Goal: Complete application form: Complete application form

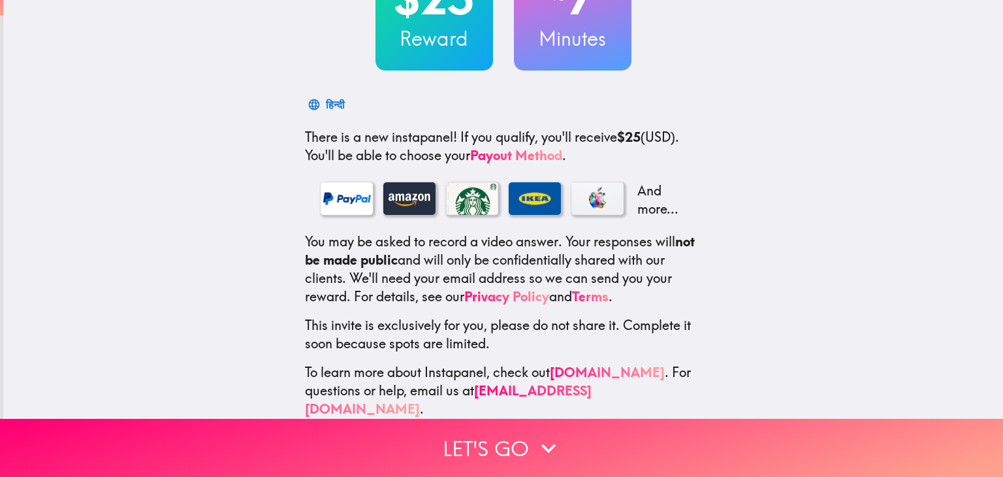
scroll to position [142, 0]
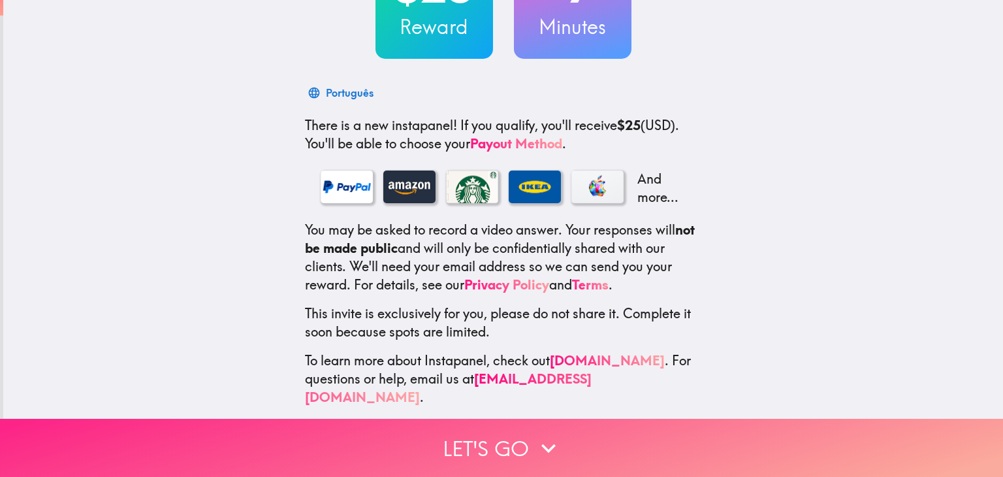
click at [541, 443] on icon "button" at bounding box center [548, 447] width 14 height 9
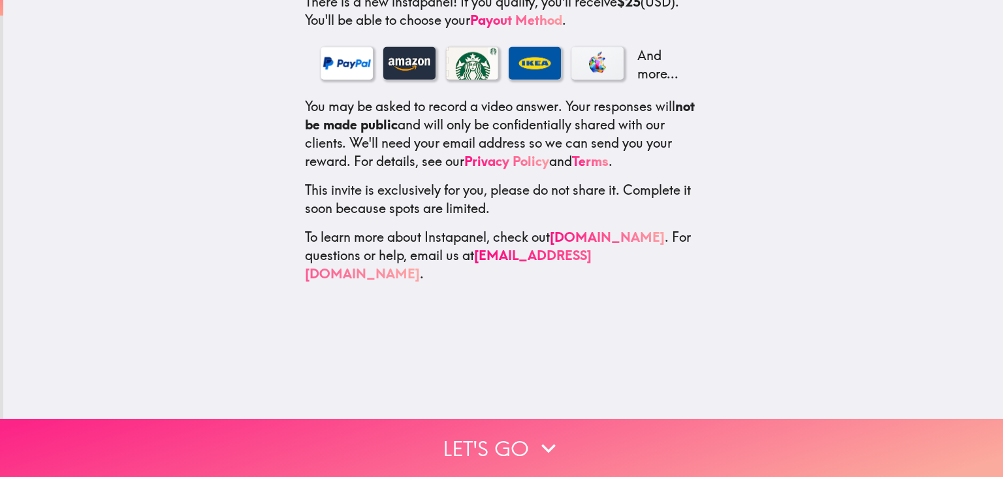
scroll to position [0, 0]
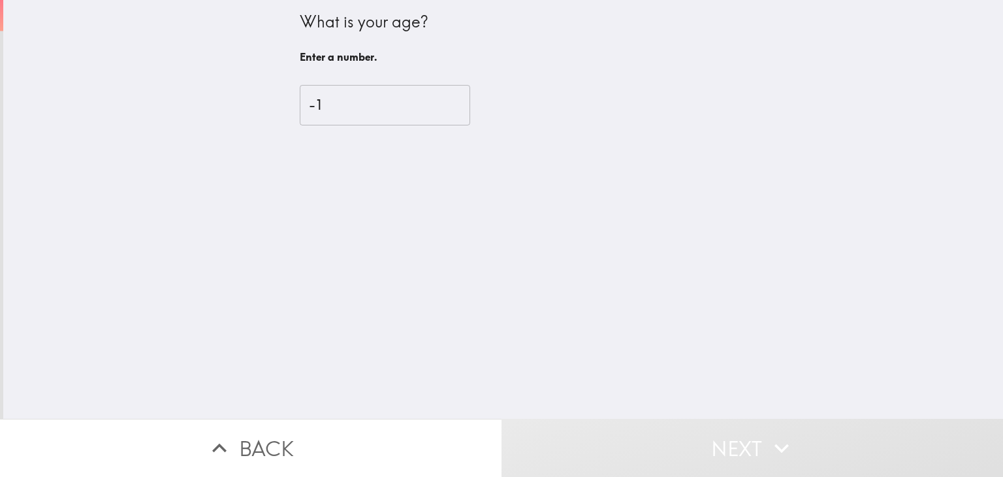
click at [434, 108] on input "-1" at bounding box center [385, 105] width 170 height 40
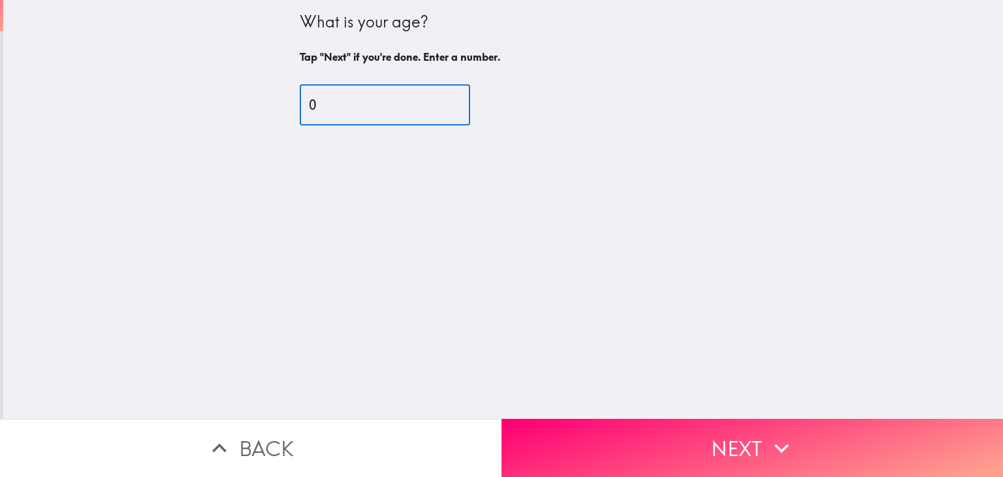
click at [439, 101] on input "0" at bounding box center [385, 105] width 170 height 40
click at [439, 101] on input "1" at bounding box center [385, 105] width 170 height 40
click at [439, 101] on input "46" at bounding box center [385, 105] width 170 height 40
click at [439, 101] on input "47" at bounding box center [385, 105] width 170 height 40
click at [439, 101] on input "49" at bounding box center [385, 105] width 170 height 40
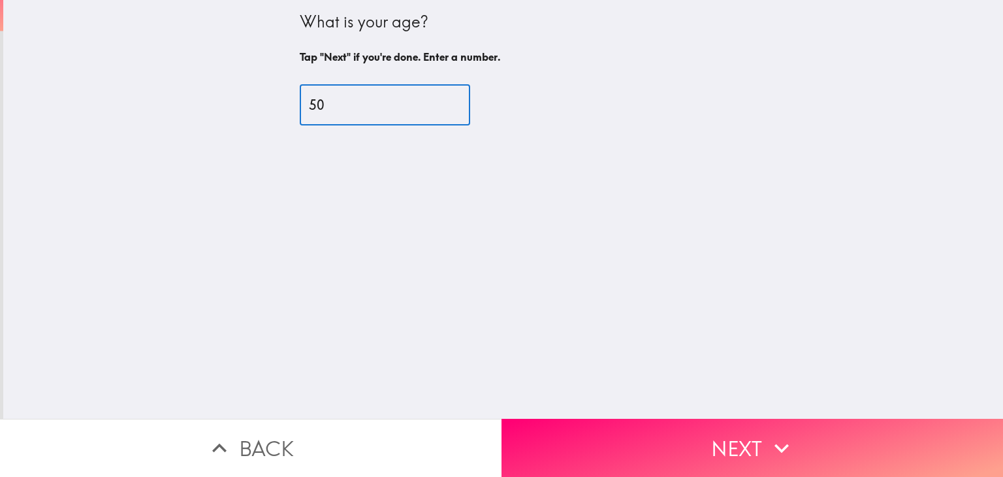
click at [439, 101] on input "50" at bounding box center [385, 105] width 170 height 40
click at [439, 101] on input "51" at bounding box center [385, 105] width 170 height 40
type input "52"
click at [439, 101] on input "52" at bounding box center [385, 105] width 170 height 40
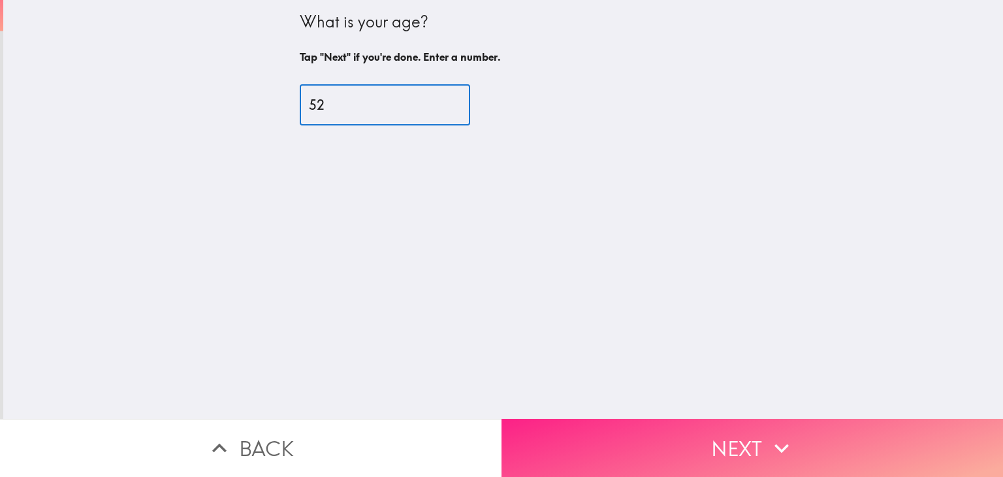
click at [673, 445] on button "Next" at bounding box center [751, 447] width 501 height 58
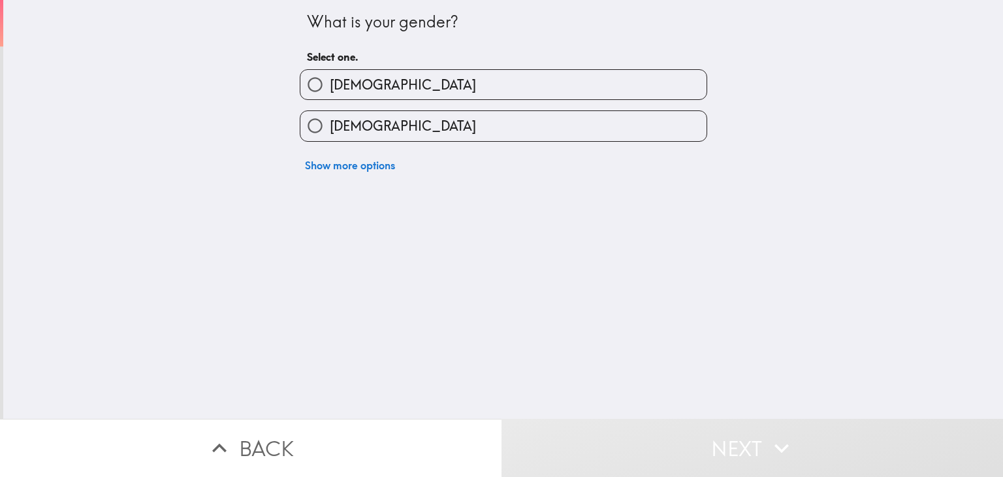
click at [308, 87] on input "[DEMOGRAPHIC_DATA]" at bounding box center [314, 84] width 29 height 29
radio input "true"
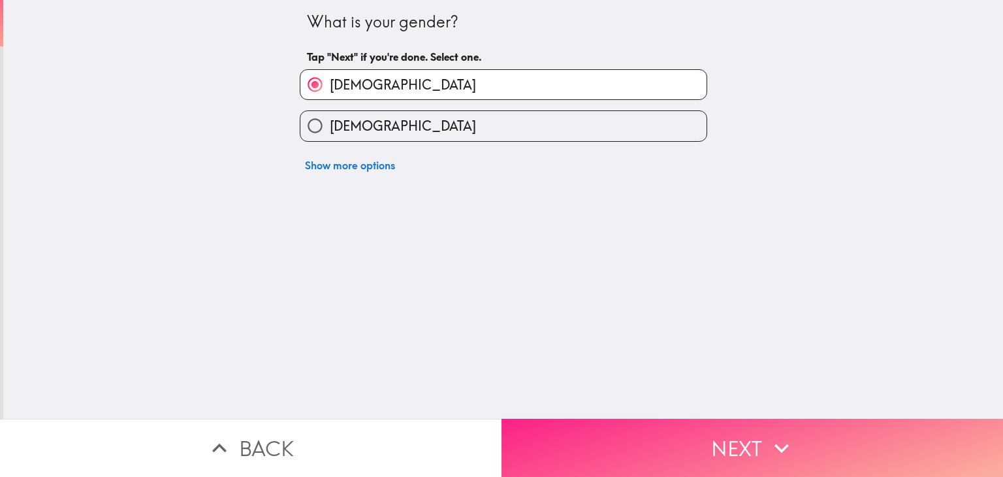
click at [727, 442] on button "Next" at bounding box center [751, 447] width 501 height 58
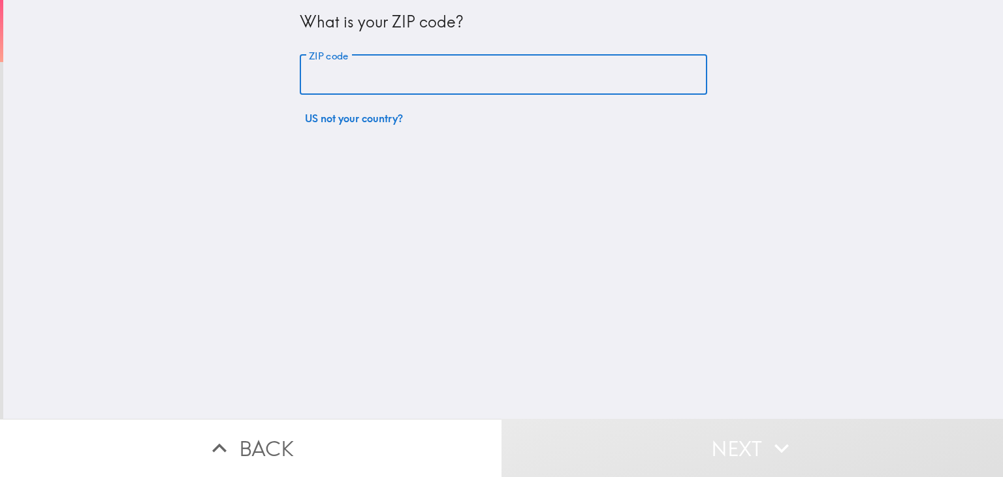
click at [364, 82] on input "ZIP code" at bounding box center [503, 75] width 407 height 40
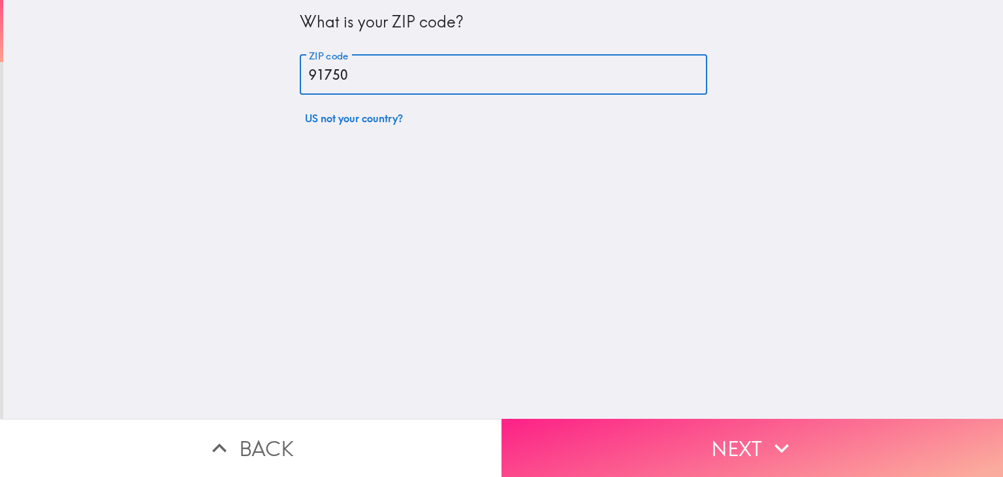
type input "91750"
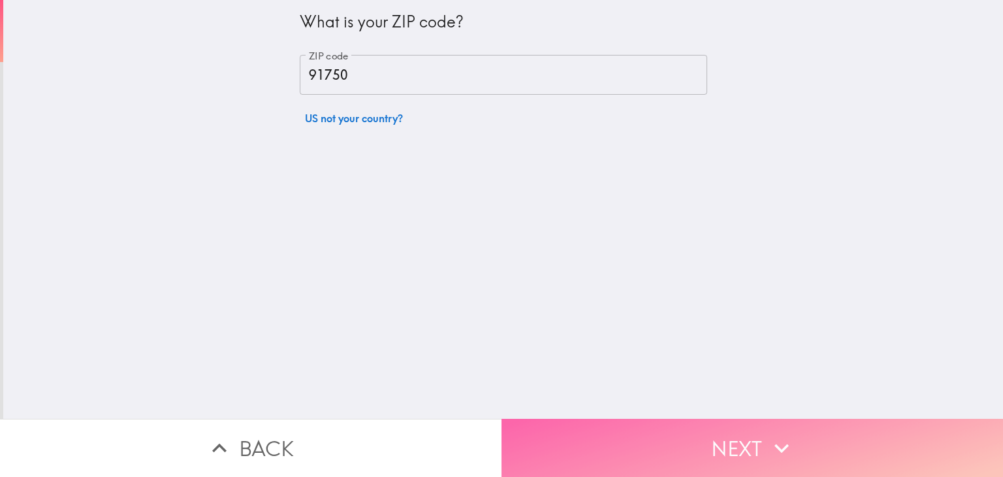
click at [745, 446] on button "Next" at bounding box center [751, 447] width 501 height 58
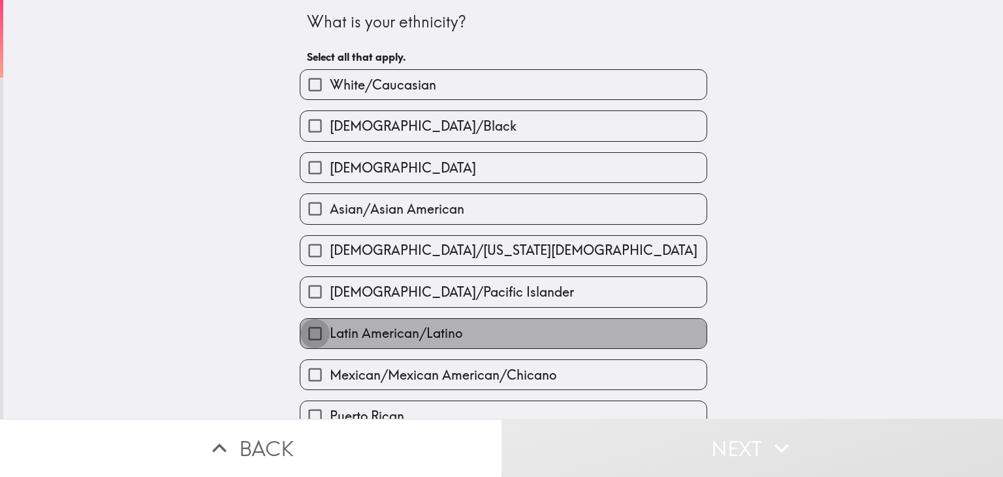
click at [307, 330] on input "Latin American/Latino" at bounding box center [314, 333] width 29 height 29
checkbox input "true"
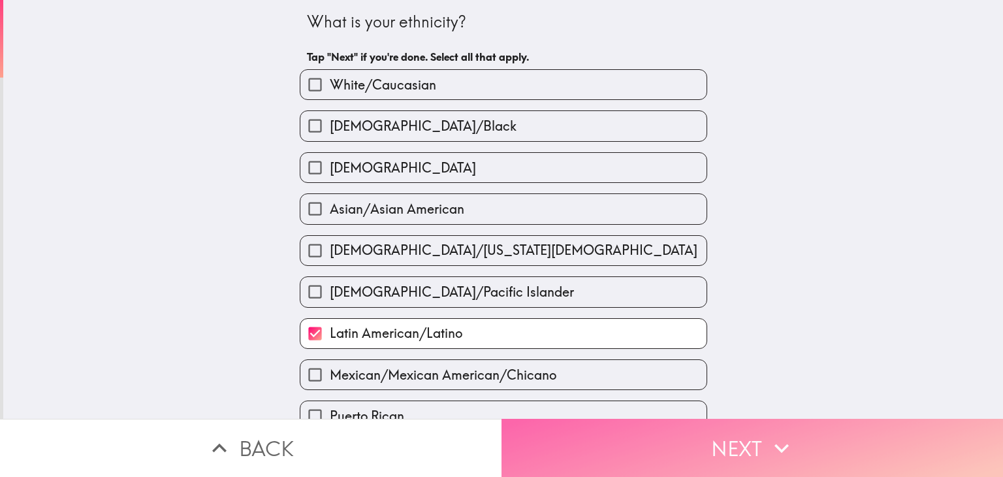
click at [757, 429] on button "Next" at bounding box center [751, 447] width 501 height 58
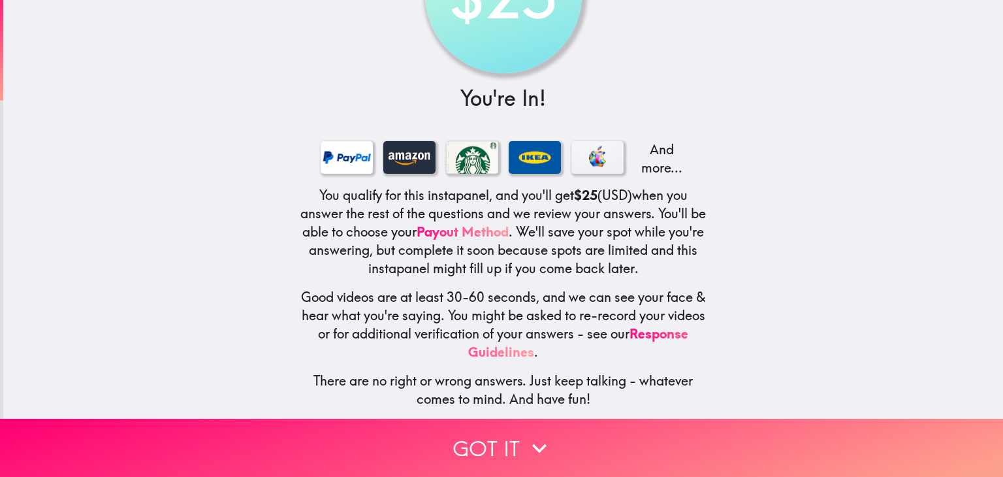
scroll to position [114, 0]
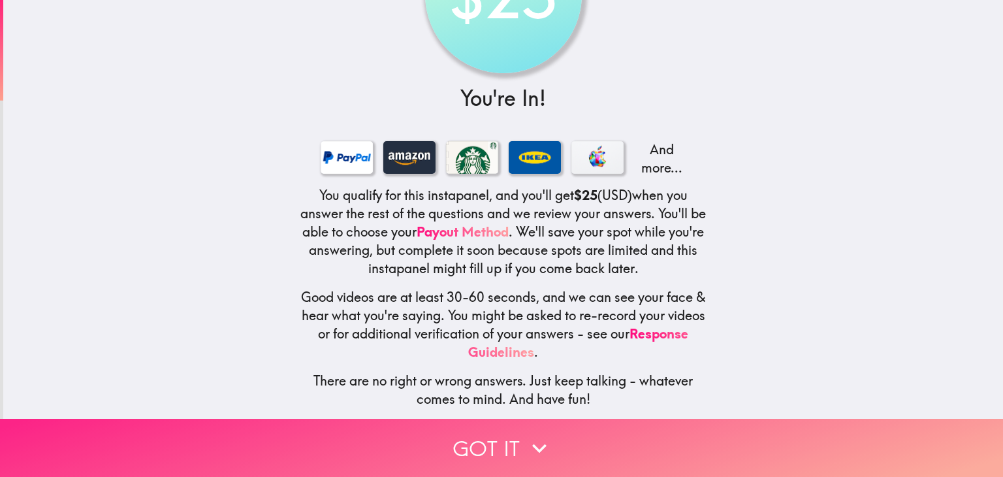
click at [525, 435] on icon "button" at bounding box center [539, 448] width 29 height 29
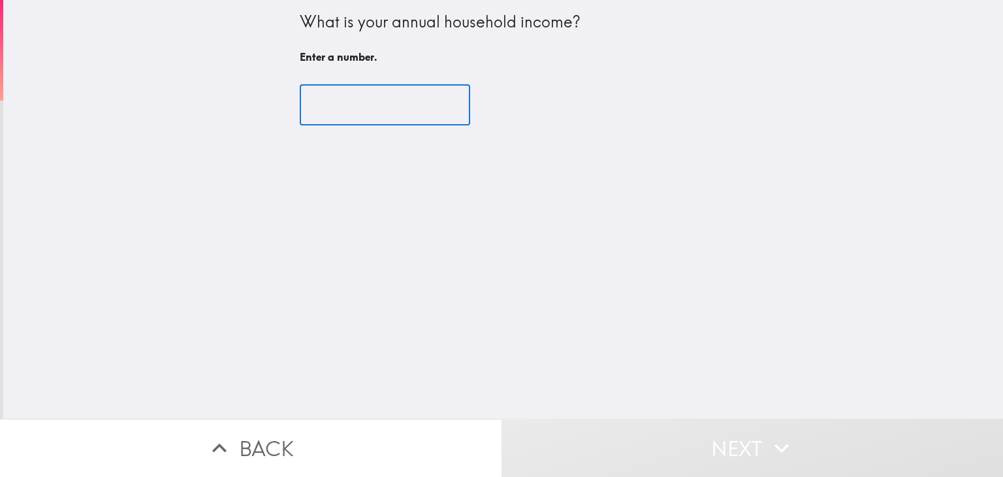
scroll to position [0, 0]
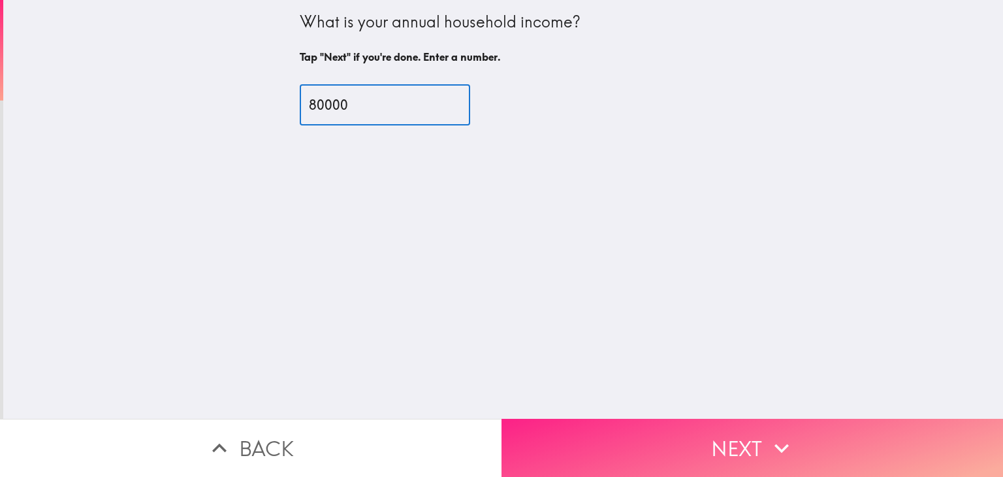
type input "80000"
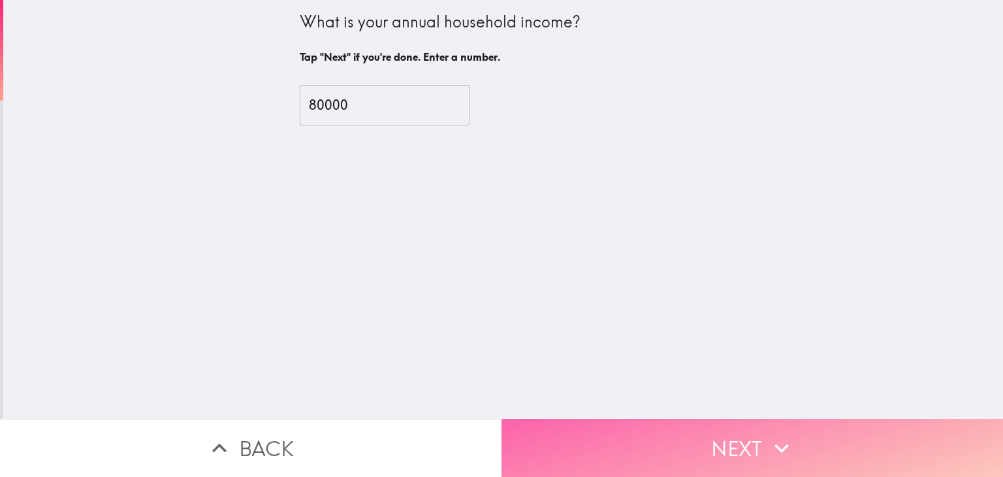
click at [683, 436] on button "Next" at bounding box center [751, 447] width 501 height 58
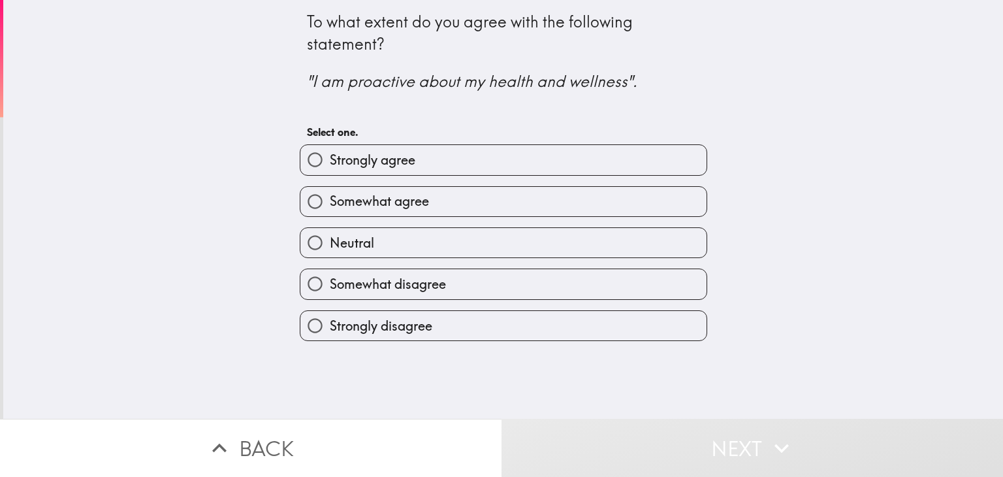
click at [300, 163] on input "Strongly agree" at bounding box center [314, 159] width 29 height 29
radio input "true"
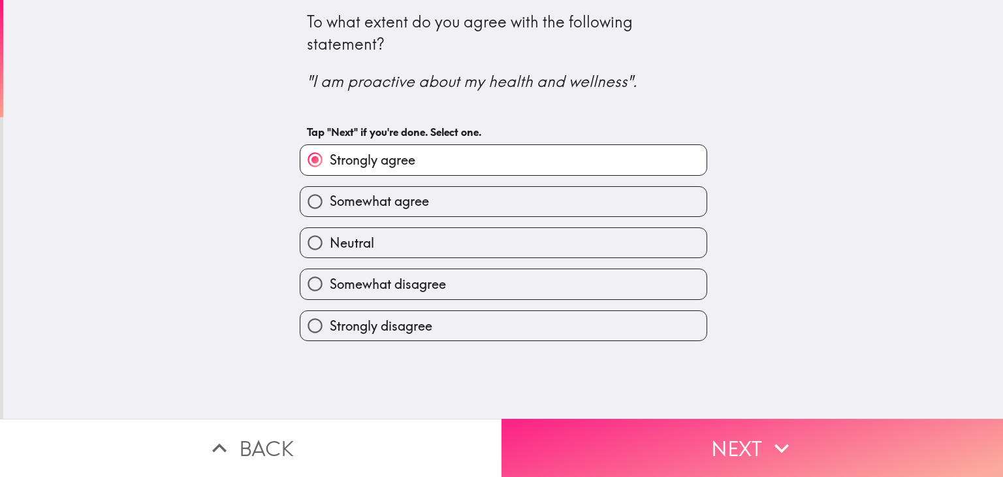
click at [680, 432] on button "Next" at bounding box center [751, 447] width 501 height 58
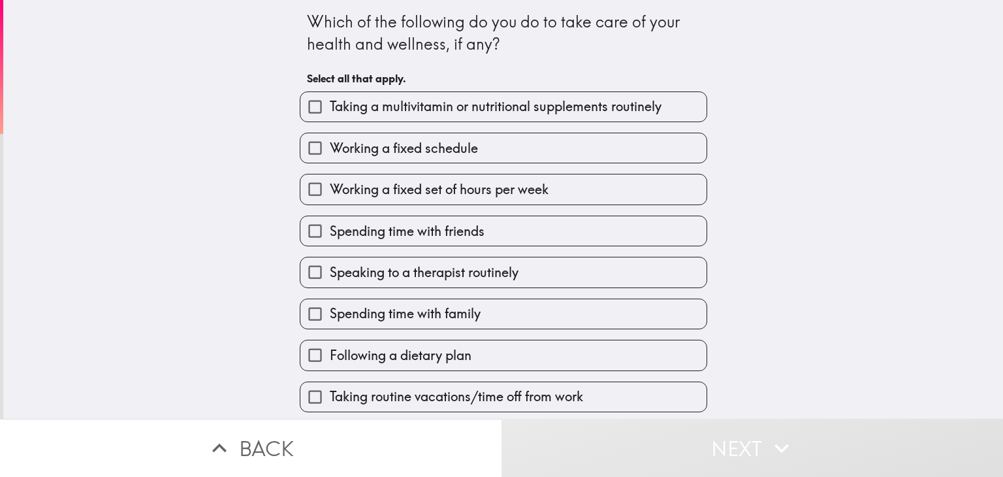
click at [307, 108] on input "Taking a multivitamin or nutritional supplements routinely" at bounding box center [314, 106] width 29 height 29
checkbox input "true"
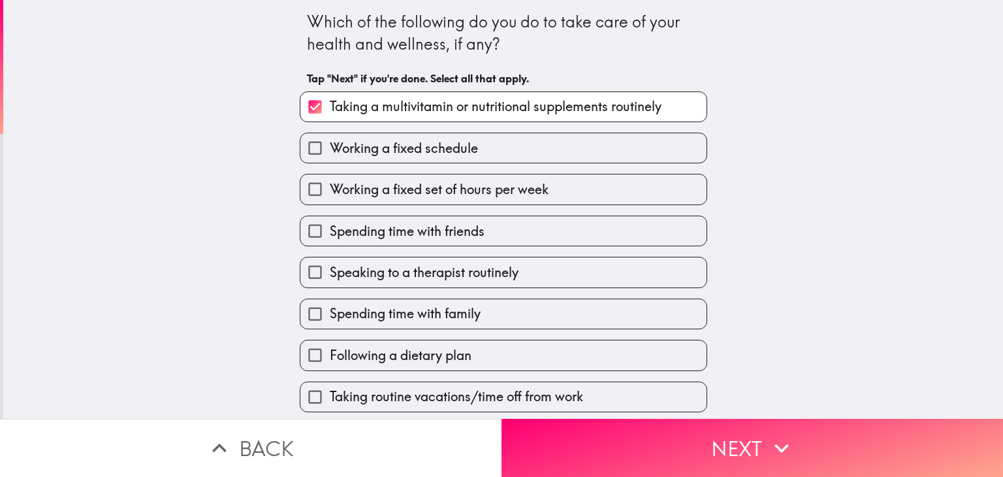
click at [300, 150] on input "Working a fixed schedule" at bounding box center [314, 147] width 29 height 29
checkbox input "true"
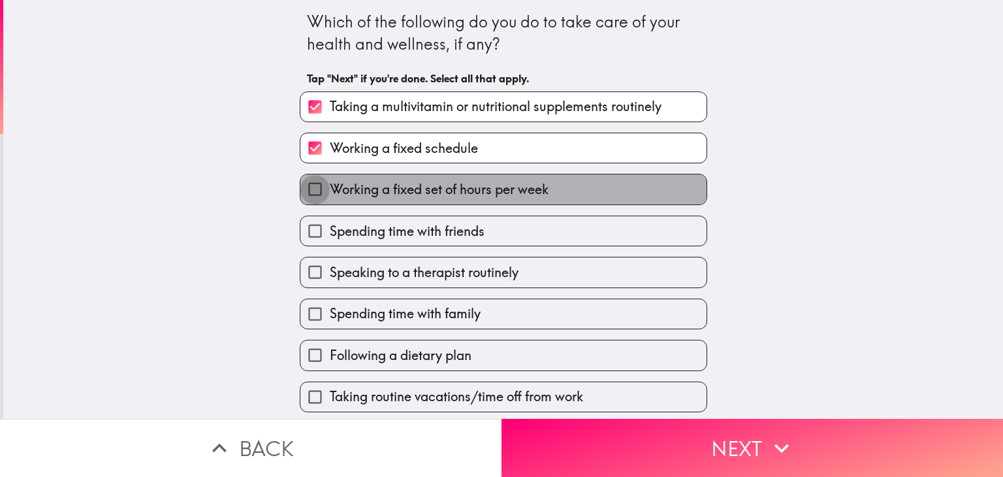
click at [303, 190] on input "Working a fixed set of hours per week" at bounding box center [314, 188] width 29 height 29
checkbox input "true"
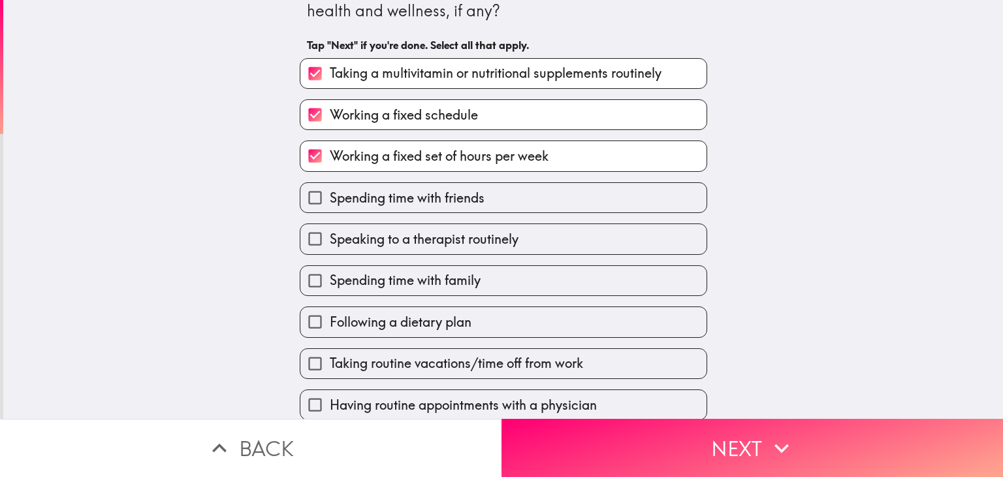
scroll to position [65, 0]
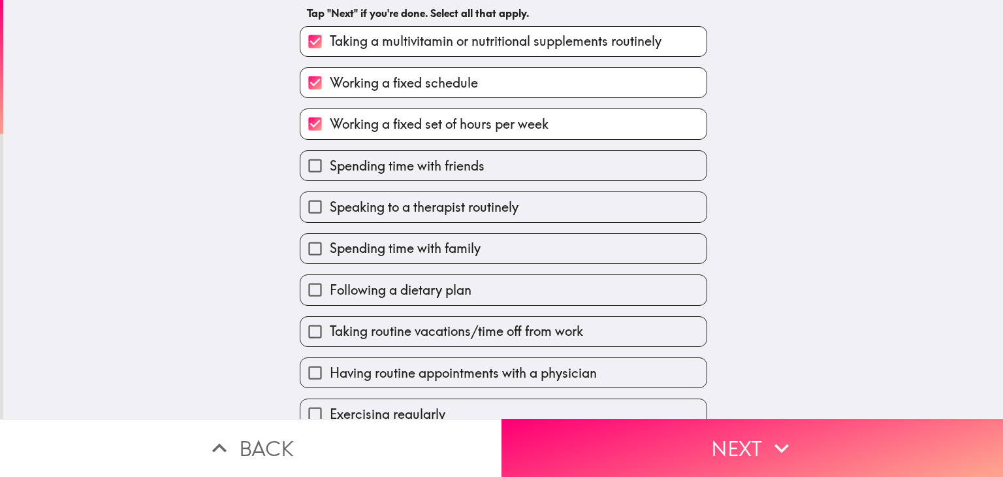
click at [305, 249] on input "Spending time with family" at bounding box center [314, 248] width 29 height 29
checkbox input "true"
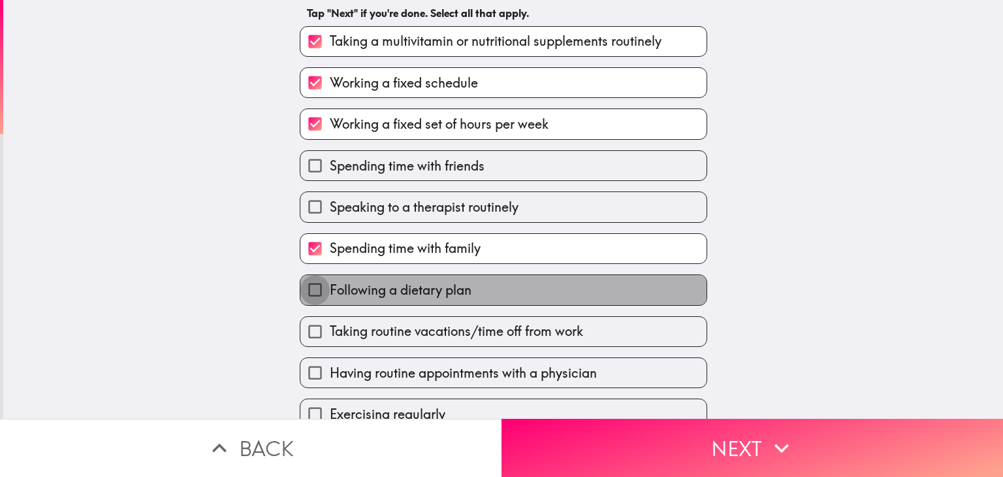
click at [305, 291] on input "Following a dietary plan" at bounding box center [314, 289] width 29 height 29
checkbox input "true"
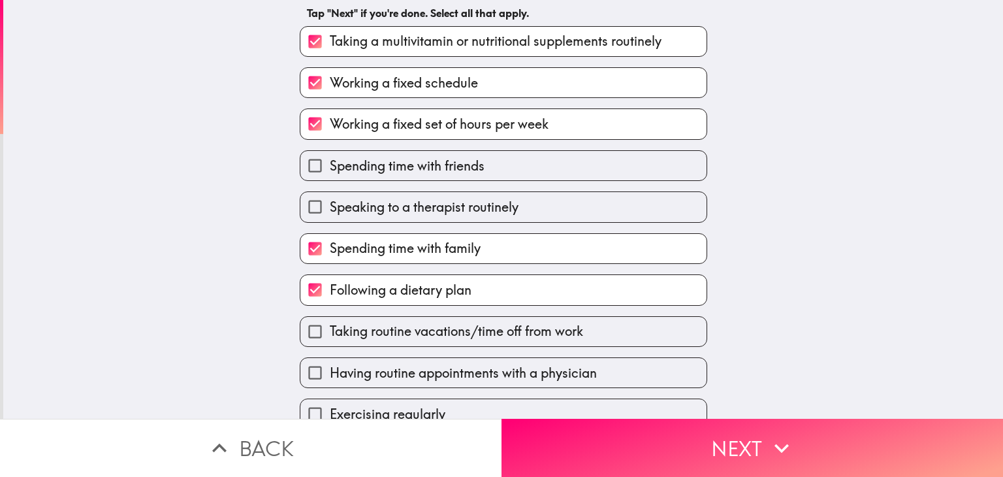
scroll to position [131, 0]
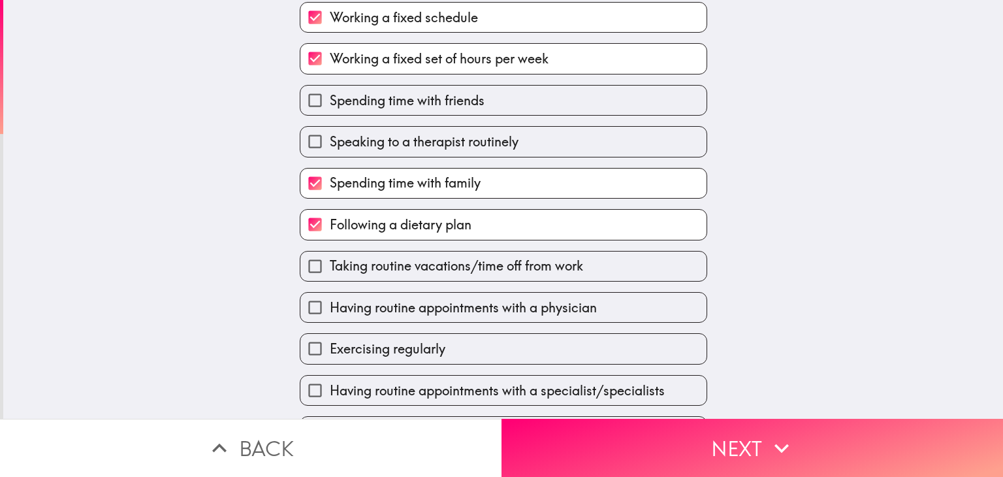
click at [304, 351] on input "Exercising regularly" at bounding box center [314, 348] width 29 height 29
checkbox input "true"
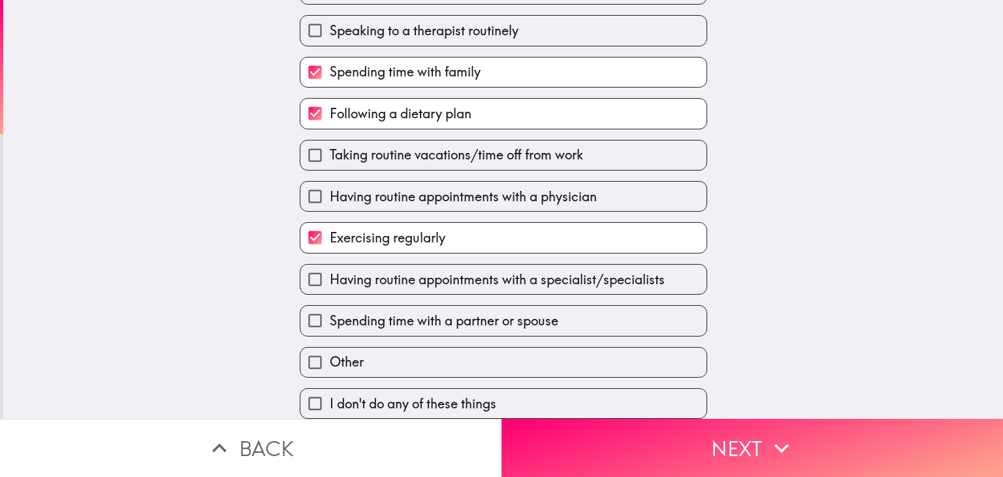
scroll to position [248, 0]
click at [308, 308] on input "Spending time with a partner or spouse" at bounding box center [314, 320] width 29 height 29
checkbox input "true"
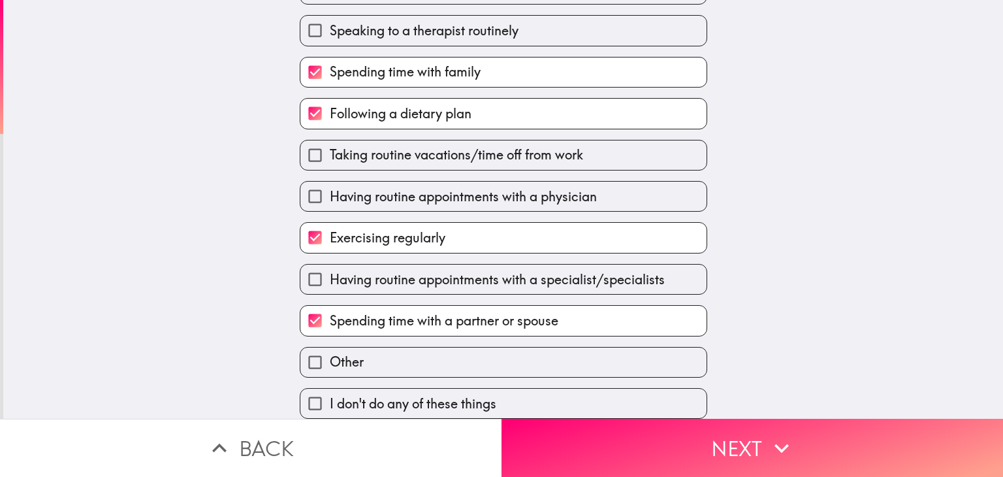
click at [306, 352] on input "Other" at bounding box center [314, 361] width 29 height 29
checkbox input "true"
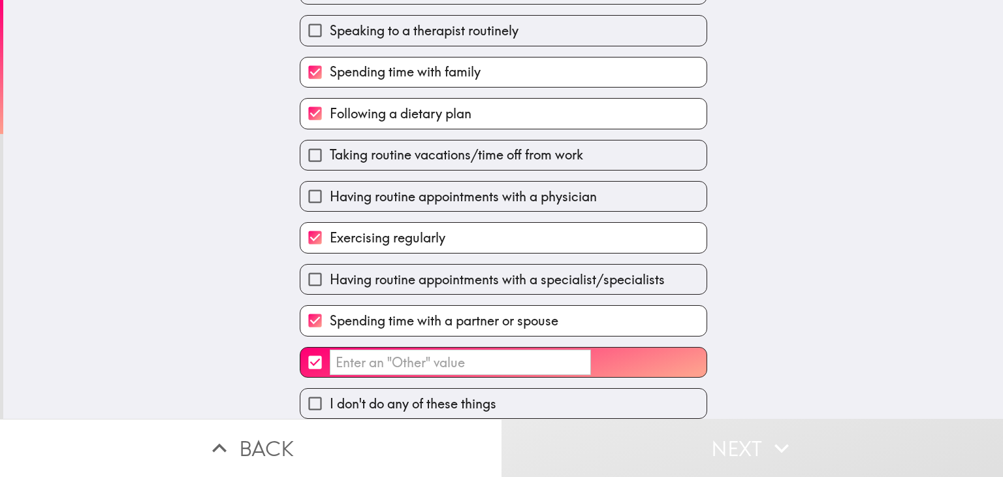
click at [497, 358] on input "​" at bounding box center [460, 361] width 261 height 25
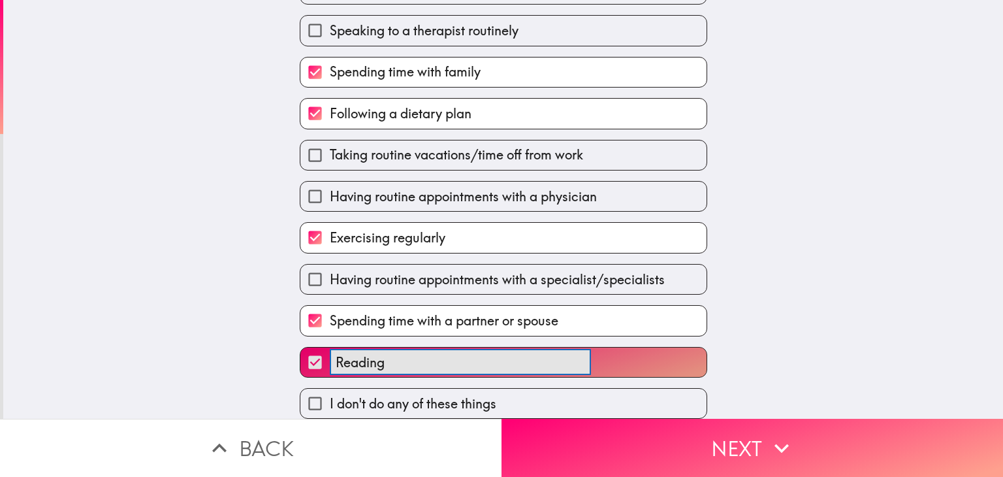
click at [300, 347] on button "Reading ​" at bounding box center [503, 361] width 406 height 29
click at [300, 347] on button "Reading my ​" at bounding box center [503, 361] width 406 height 29
click at [300, 347] on button "Reading my [DEMOGRAPHIC_DATA] ​" at bounding box center [503, 361] width 406 height 29
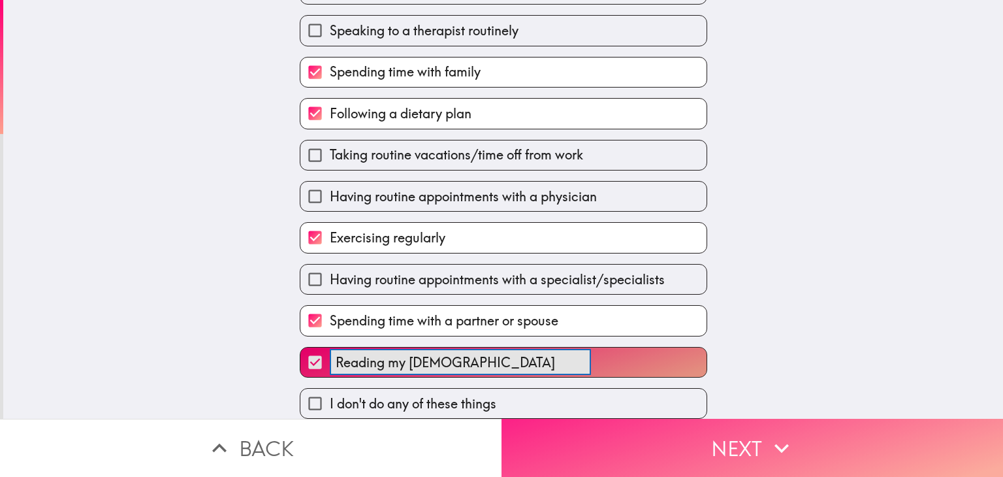
type input "Reading my [DEMOGRAPHIC_DATA]"
click at [669, 434] on button "Next" at bounding box center [751, 447] width 501 height 58
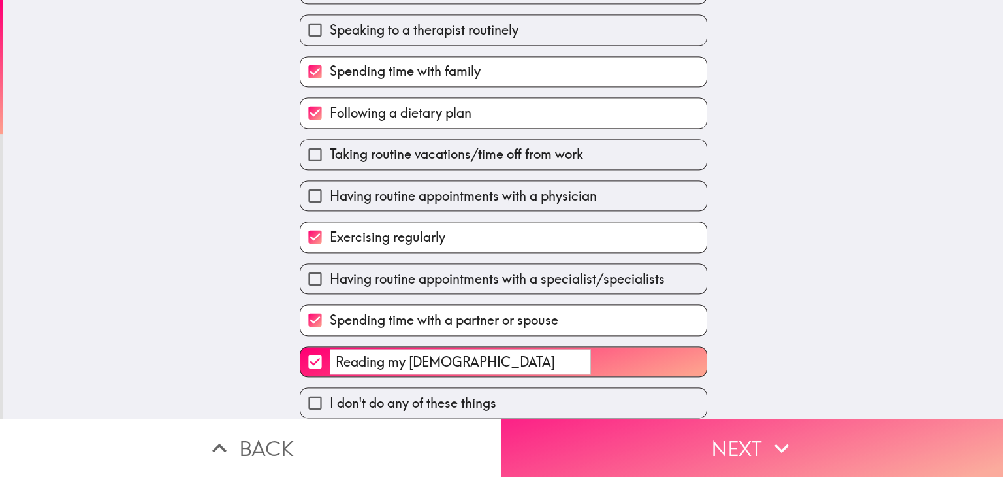
scroll to position [0, 0]
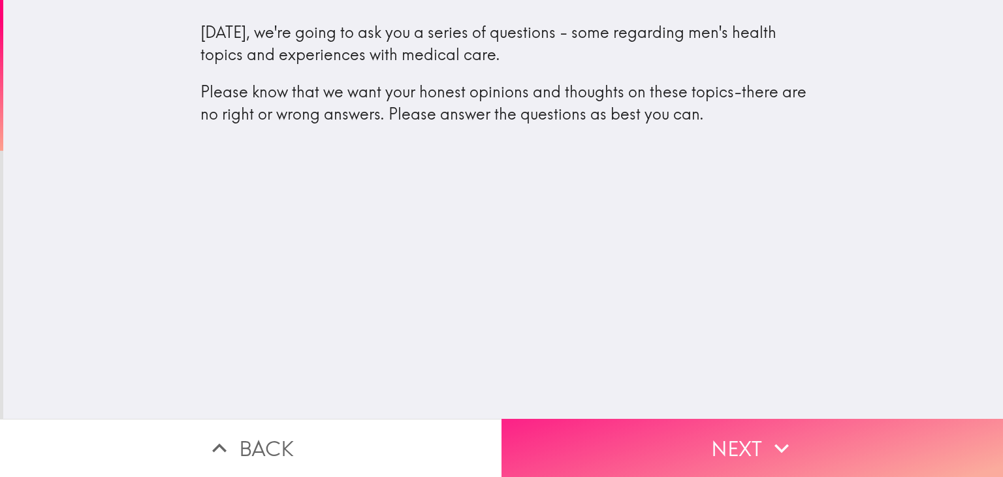
click at [703, 443] on button "Next" at bounding box center [751, 447] width 501 height 58
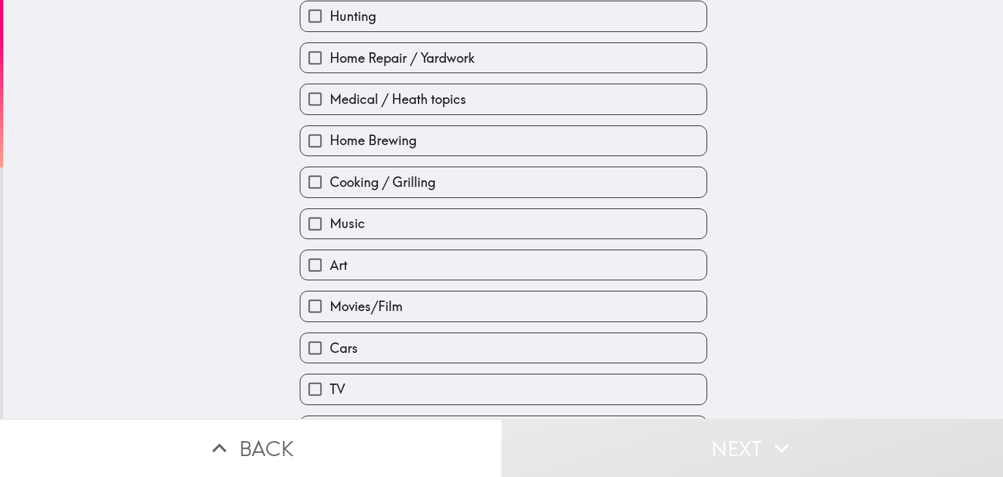
scroll to position [196, 0]
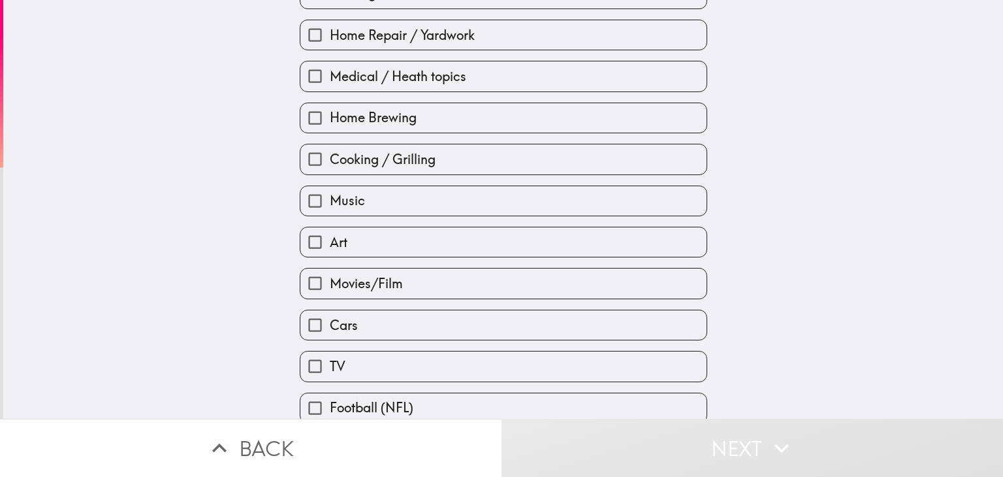
click at [309, 157] on input "Cooking / Grilling" at bounding box center [314, 158] width 29 height 29
checkbox input "true"
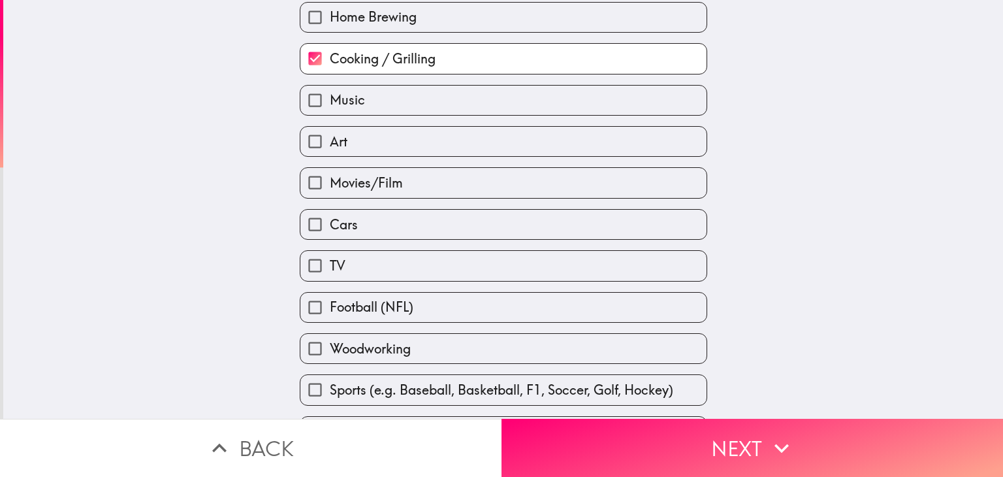
scroll to position [326, 0]
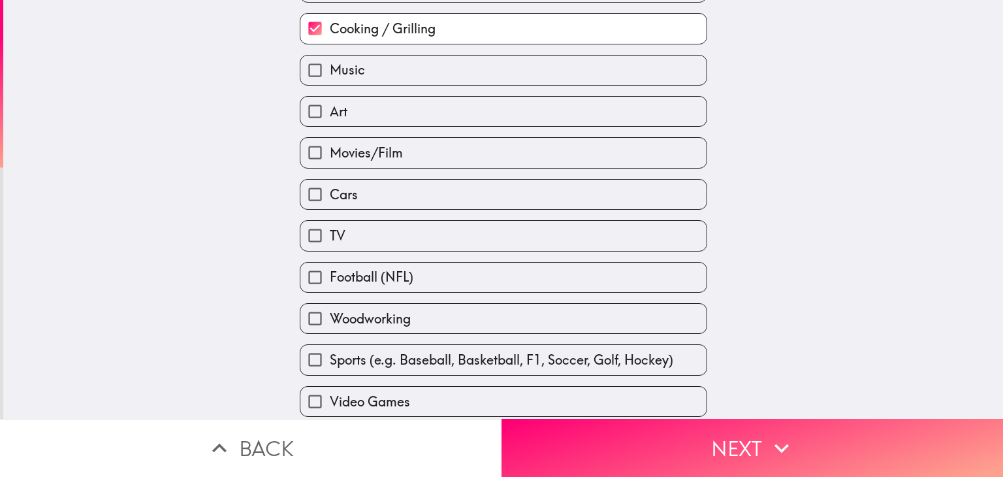
click at [307, 148] on input "Movies/Film" at bounding box center [314, 152] width 29 height 29
checkbox input "true"
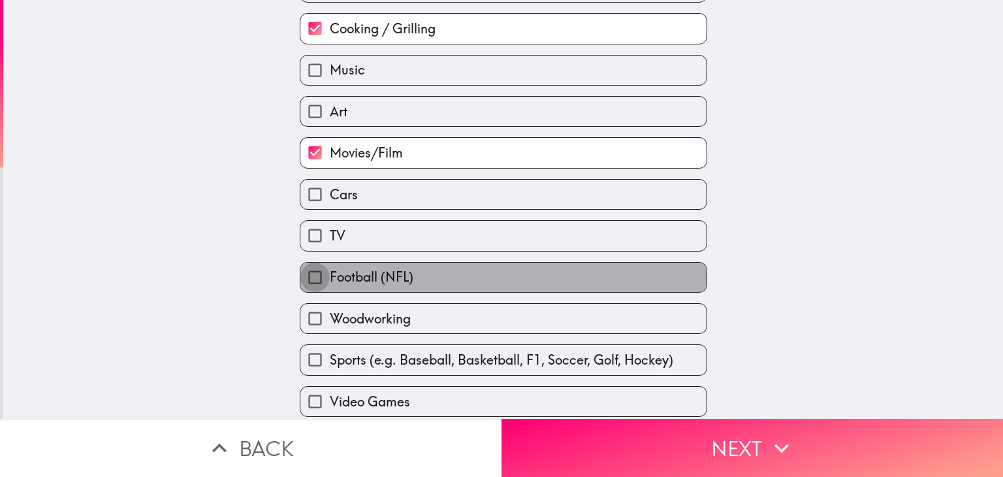
click at [302, 270] on input "Football (NFL)" at bounding box center [314, 276] width 29 height 29
checkbox input "true"
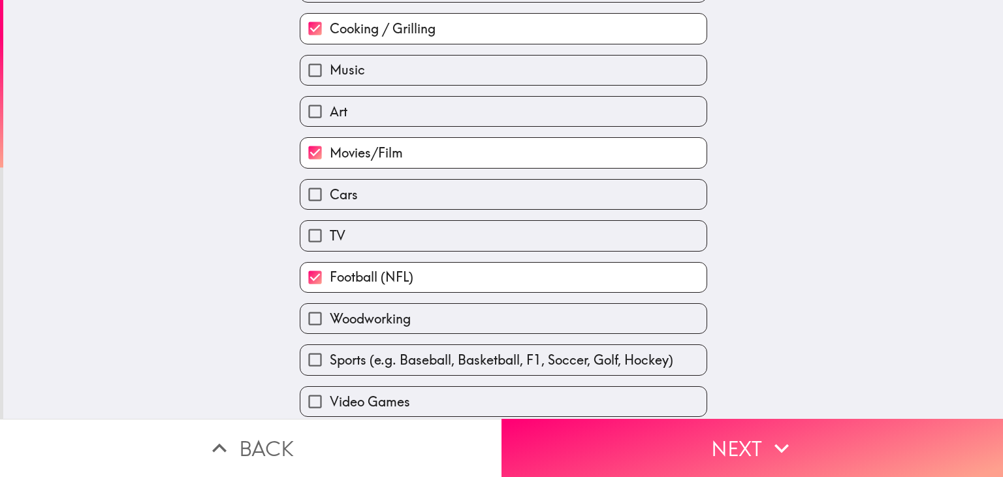
scroll to position [457, 0]
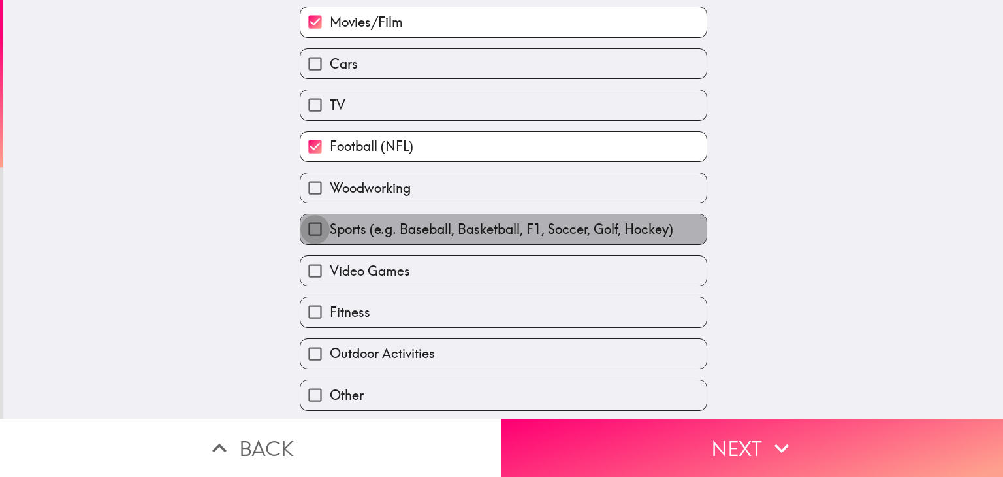
click at [303, 223] on input "Sports (e.g. Baseball, Basketball, F1, Soccer, Golf, Hockey)" at bounding box center [314, 228] width 29 height 29
checkbox input "true"
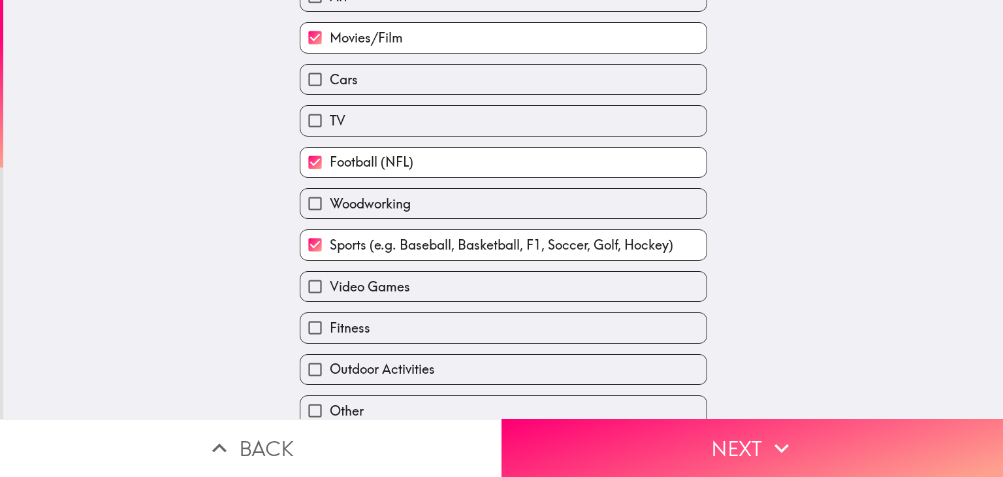
scroll to position [495, 0]
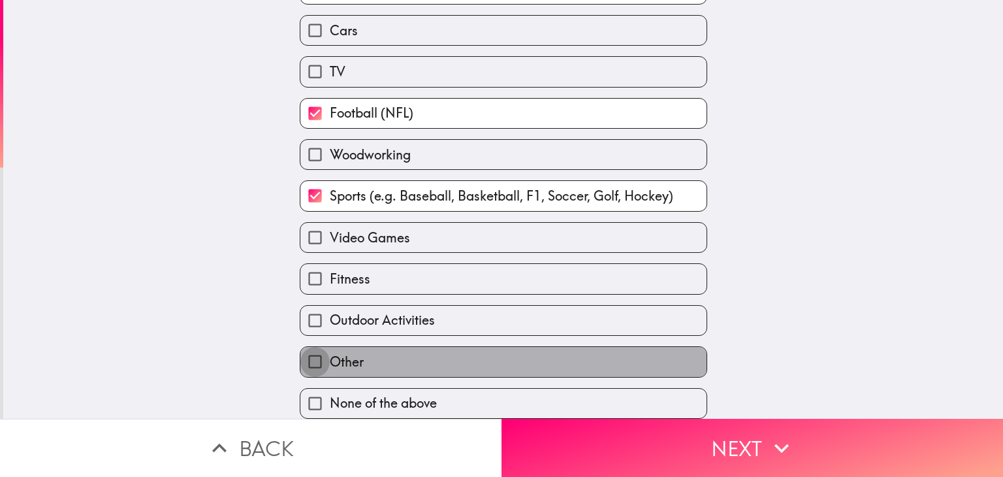
click at [310, 350] on input "Other" at bounding box center [314, 361] width 29 height 29
checkbox input "true"
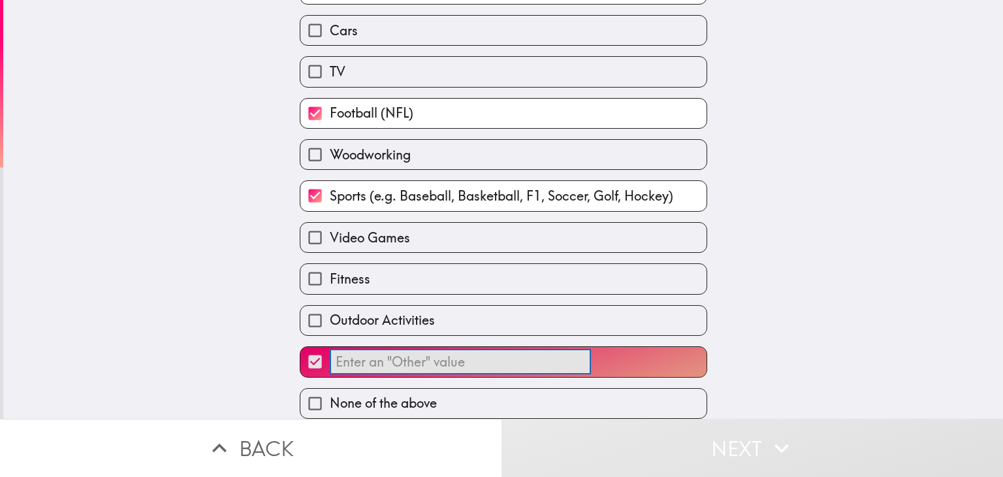
click at [366, 356] on input "​" at bounding box center [460, 361] width 261 height 25
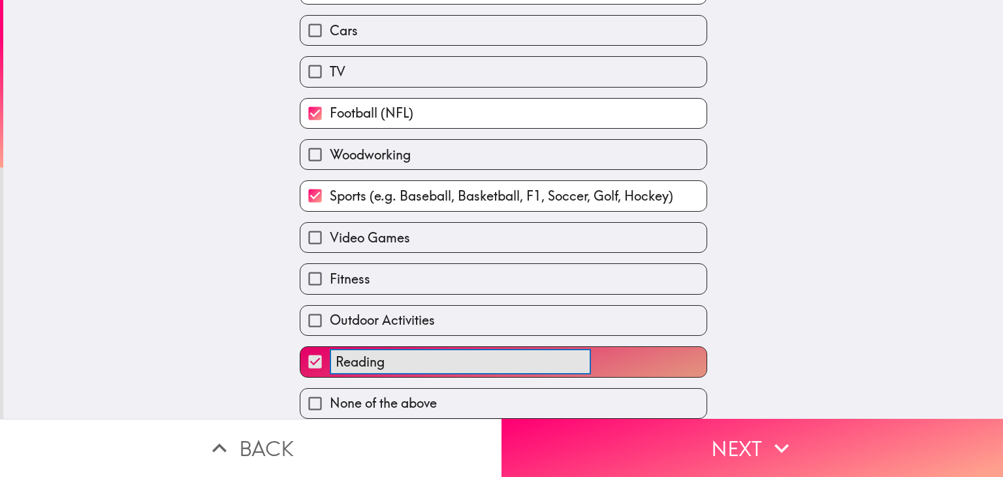
click at [300, 347] on button "Reading ​" at bounding box center [503, 361] width 406 height 29
click at [300, 347] on button "Reading Literature ​" at bounding box center [503, 361] width 406 height 29
type input "Reading Literature"
click at [300, 270] on input "Fitness" at bounding box center [314, 278] width 29 height 29
checkbox input "true"
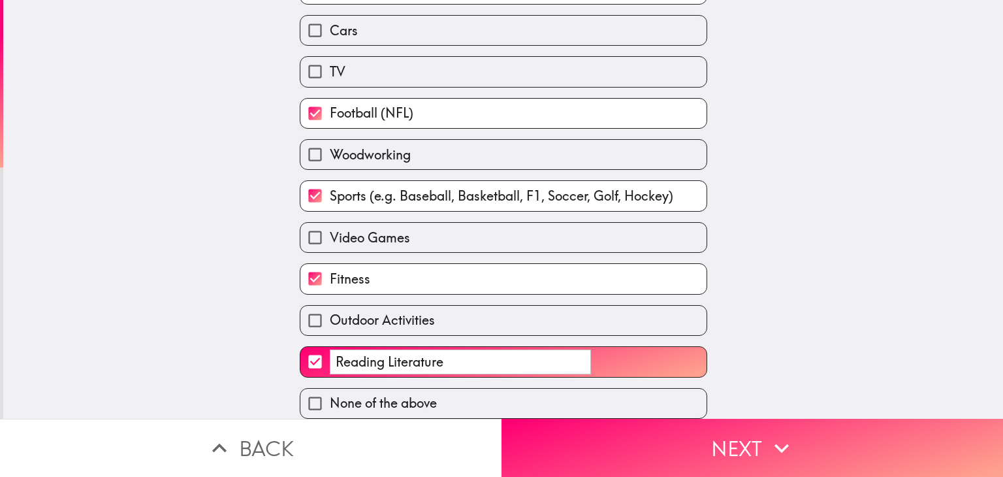
click at [302, 307] on input "Outdoor Activities" at bounding box center [314, 320] width 29 height 29
checkbox input "true"
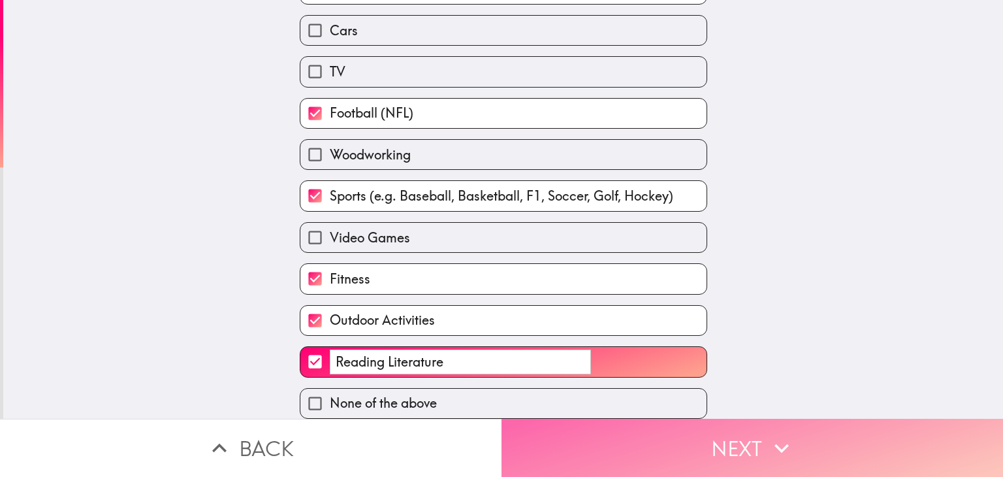
click at [718, 443] on button "Next" at bounding box center [751, 447] width 501 height 58
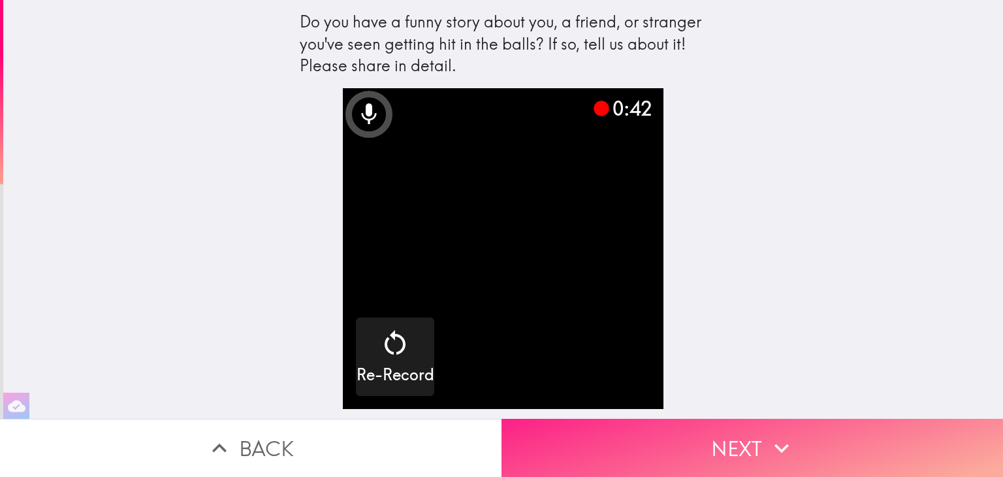
click at [693, 424] on button "Next" at bounding box center [751, 447] width 501 height 58
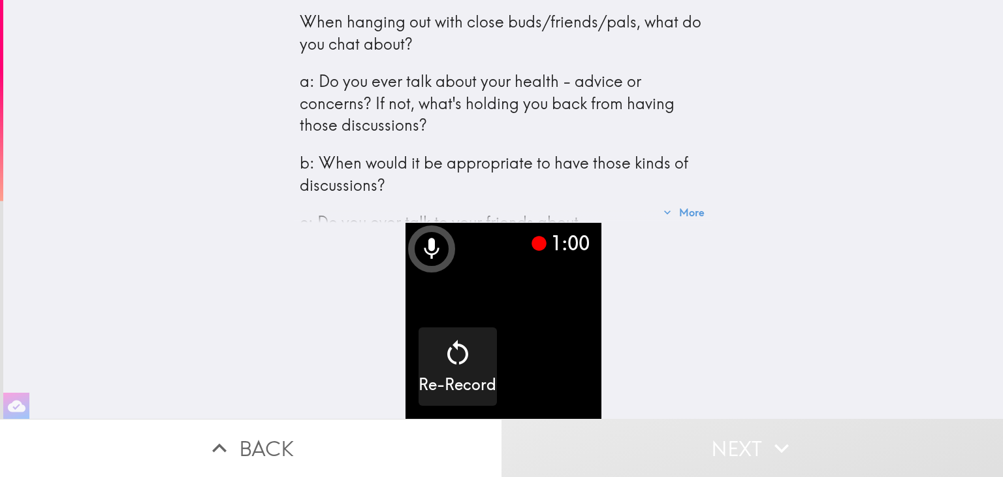
scroll to position [86, 0]
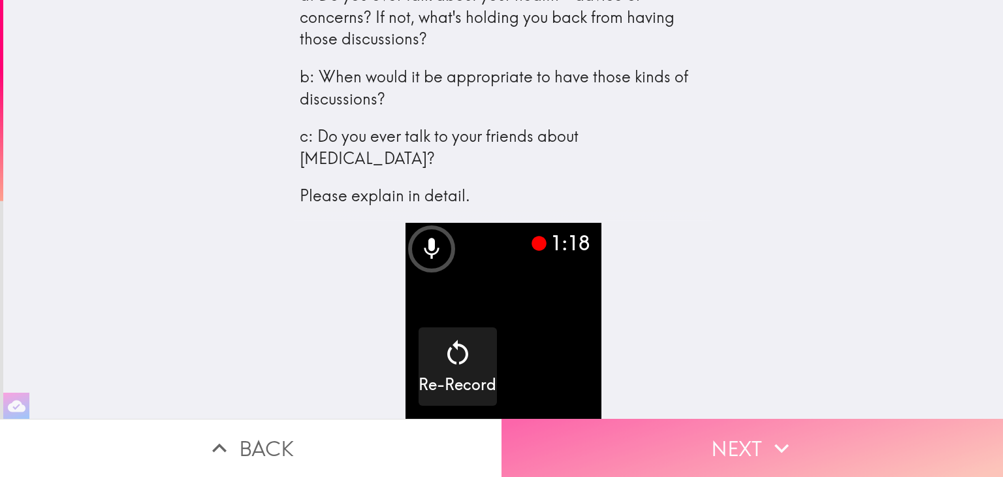
click at [680, 418] on button "Next" at bounding box center [751, 447] width 501 height 58
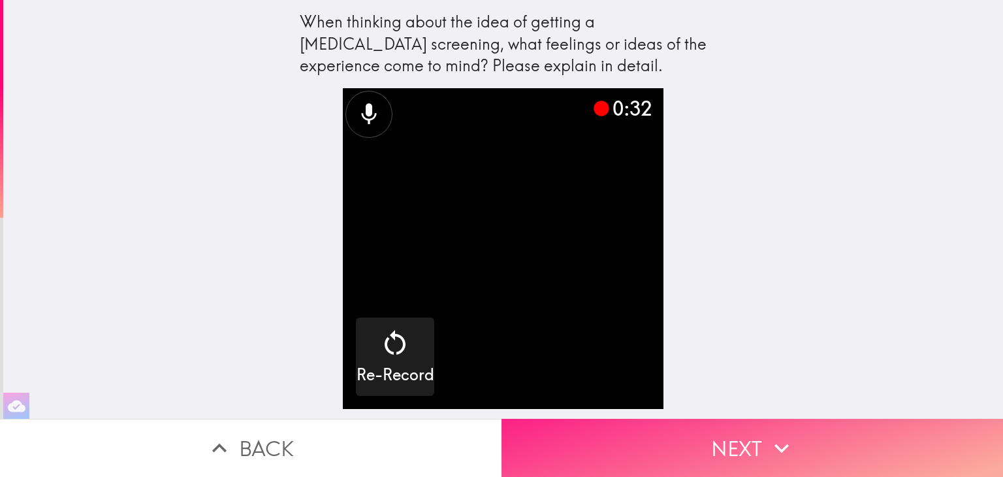
click at [721, 443] on button "Next" at bounding box center [751, 447] width 501 height 58
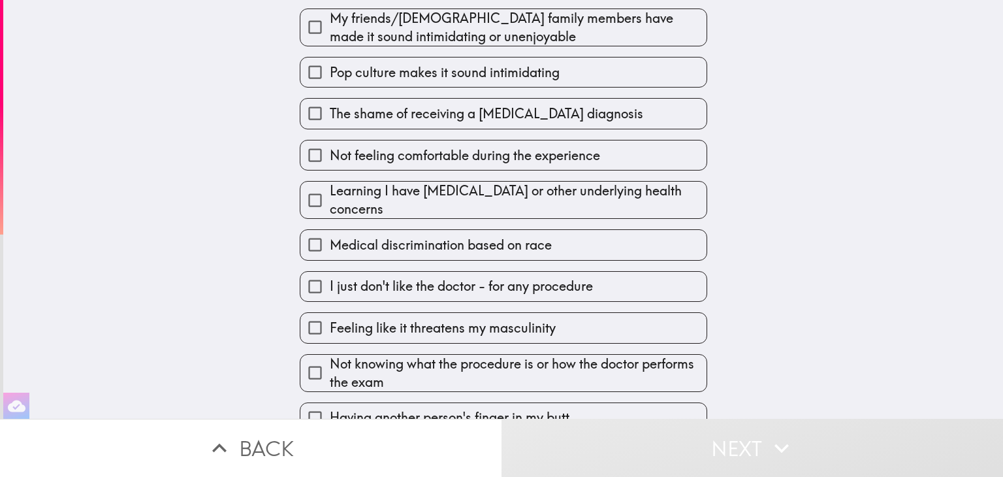
scroll to position [125, 0]
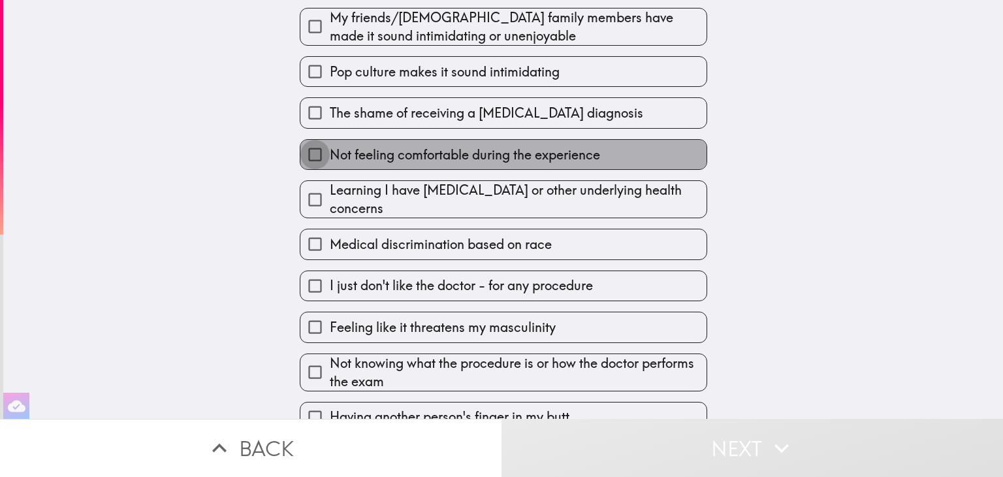
click at [309, 155] on input "Not feeling comfortable during the experience" at bounding box center [314, 154] width 29 height 29
checkbox input "true"
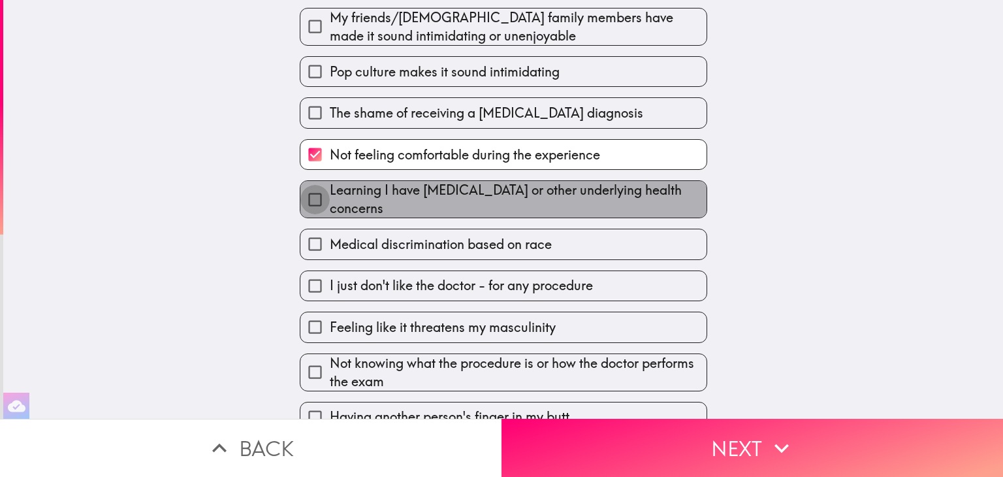
click at [300, 193] on input "Learning I have [MEDICAL_DATA] or other underlying health concerns" at bounding box center [314, 199] width 29 height 29
checkbox input "true"
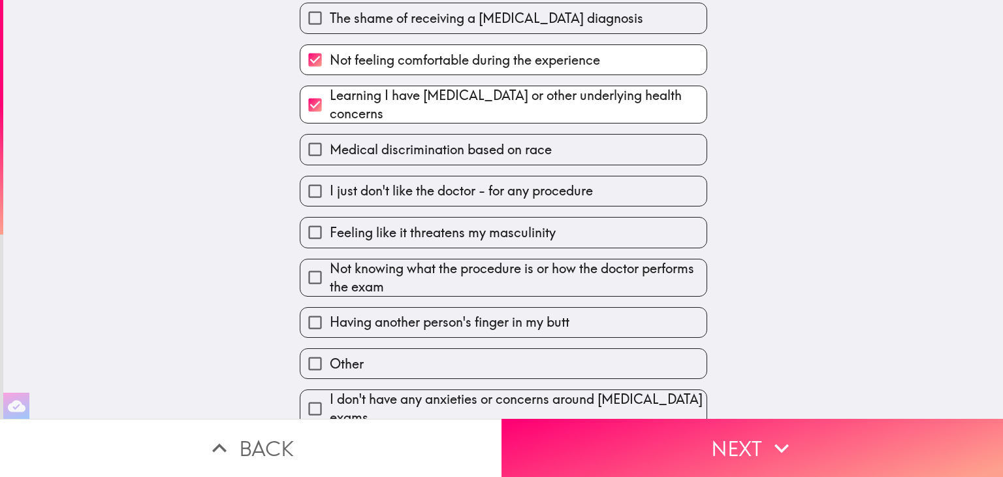
scroll to position [221, 0]
click at [307, 308] on input "Having another person's finger in my butt" at bounding box center [314, 320] width 29 height 29
checkbox input "true"
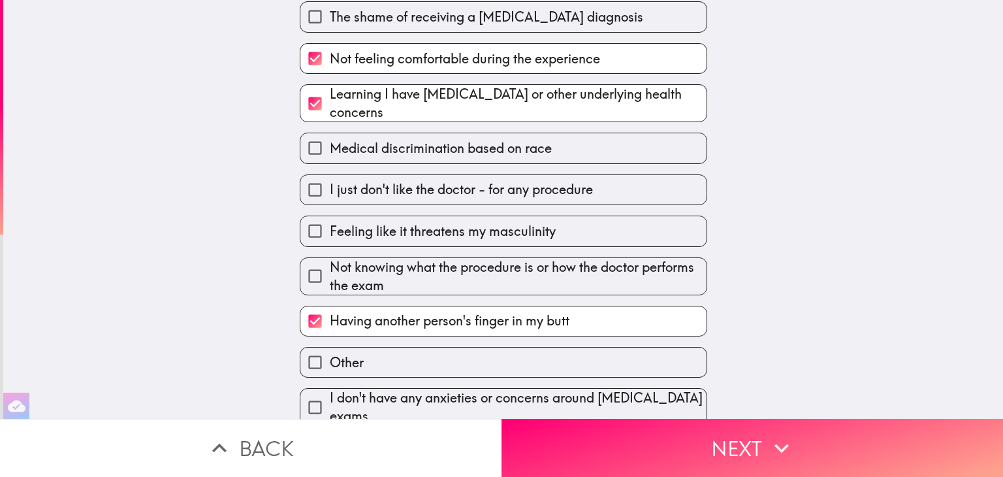
click at [304, 392] on input "I don't have any anxieties or concerns around [MEDICAL_DATA] exams" at bounding box center [314, 406] width 29 height 29
checkbox input "true"
checkbox input "false"
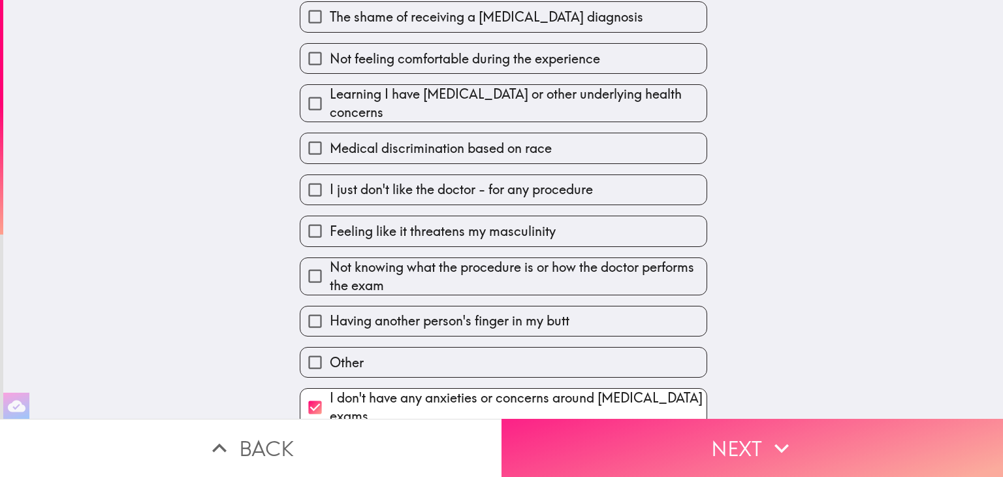
click at [689, 443] on button "Next" at bounding box center [751, 447] width 501 height 58
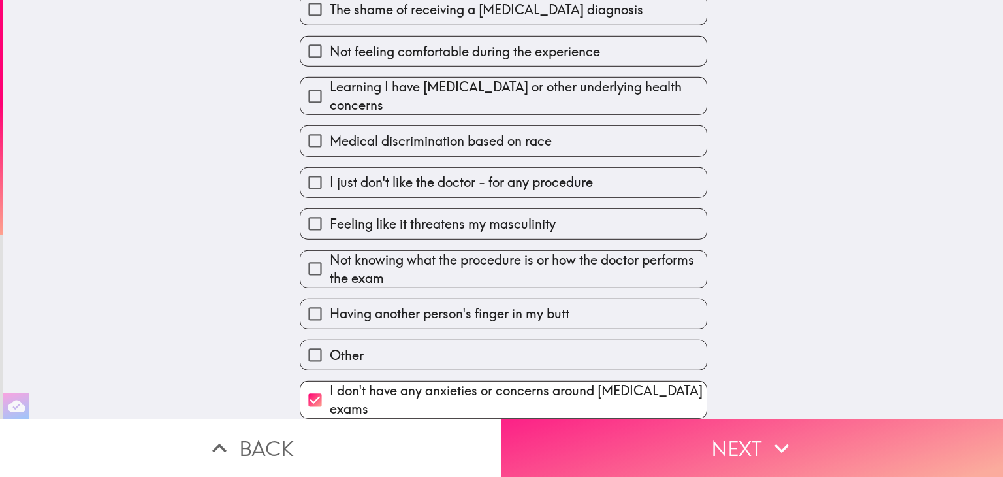
scroll to position [39, 0]
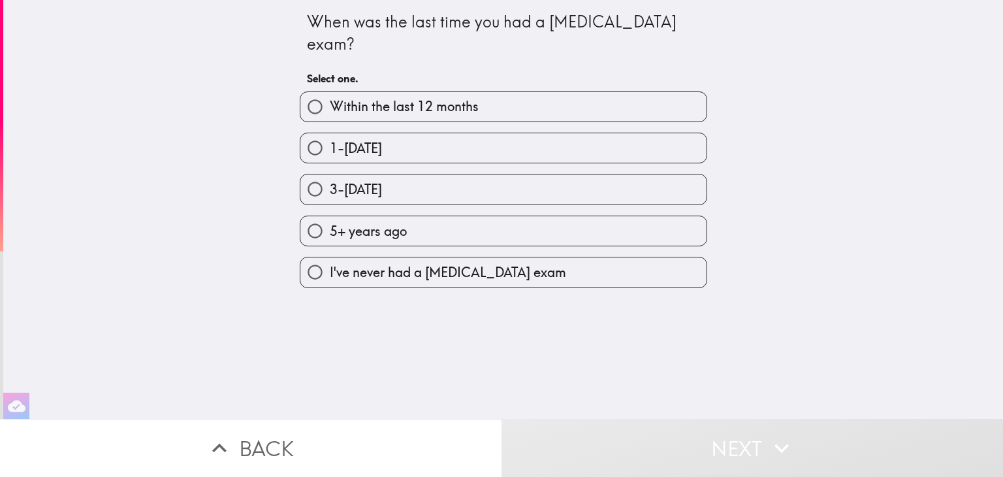
click at [305, 257] on input "I've never had a [MEDICAL_DATA] exam" at bounding box center [314, 271] width 29 height 29
radio input "true"
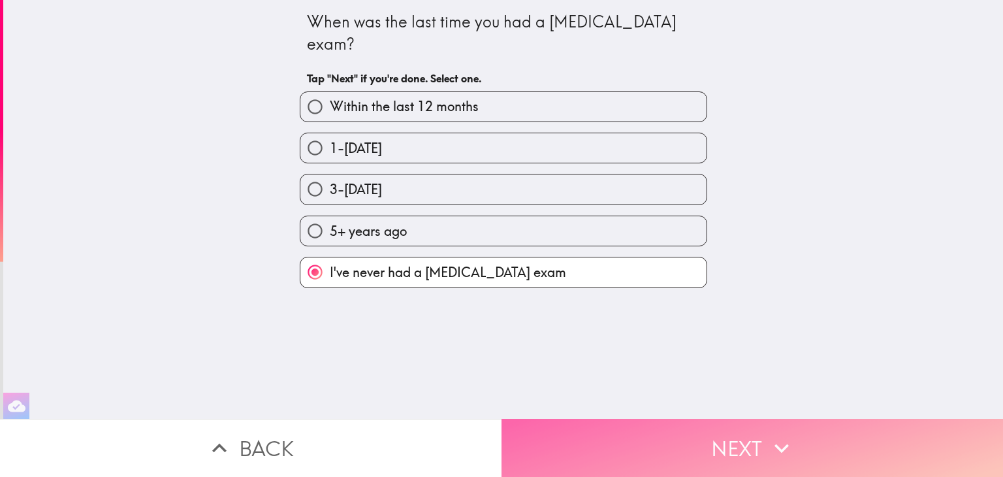
click at [692, 437] on button "Next" at bounding box center [751, 447] width 501 height 58
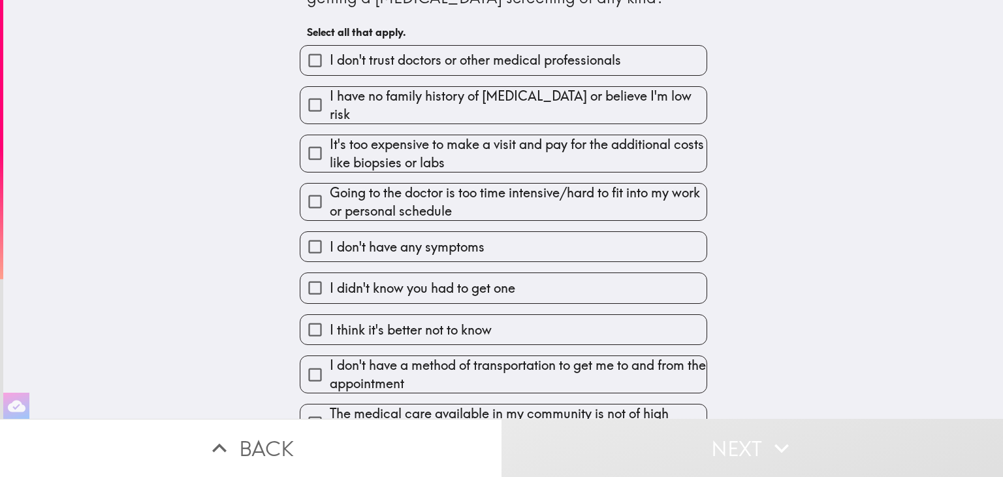
scroll to position [47, 0]
click at [308, 198] on input "Going to the doctor is too time intensive/hard to fit into my work or personal …" at bounding box center [314, 200] width 29 height 29
checkbox input "true"
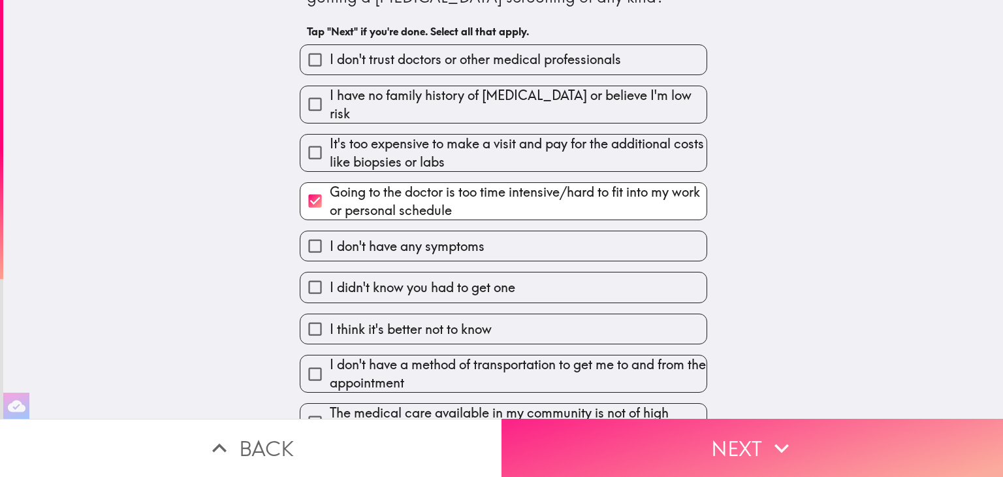
click at [693, 432] on button "Next" at bounding box center [751, 447] width 501 height 58
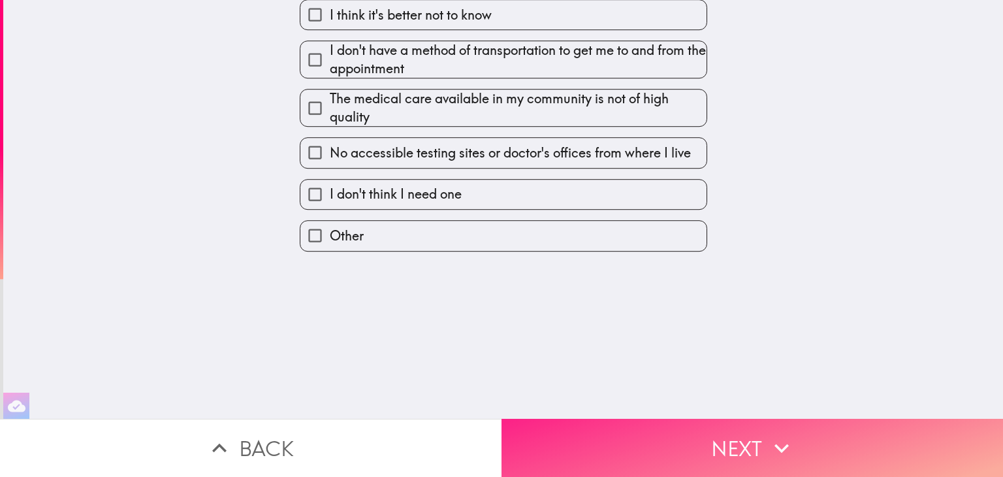
scroll to position [0, 0]
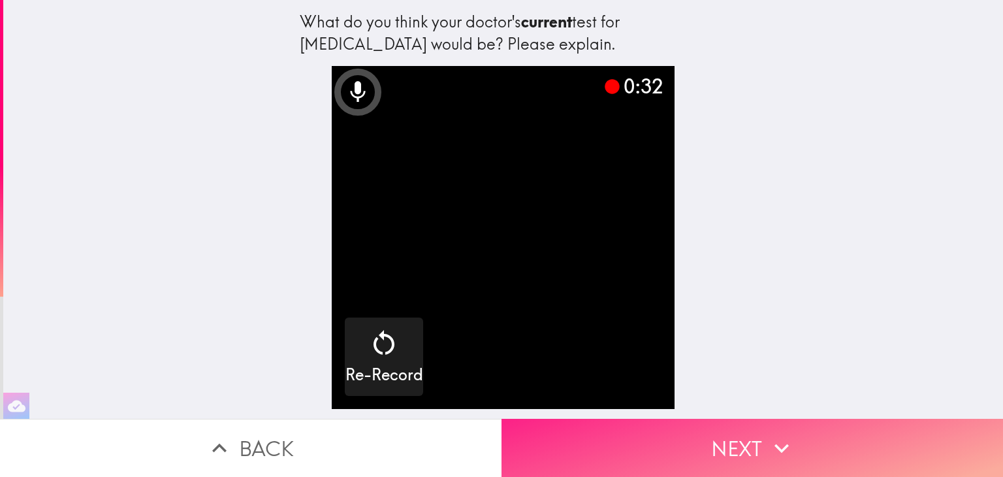
click at [702, 431] on button "Next" at bounding box center [751, 447] width 501 height 58
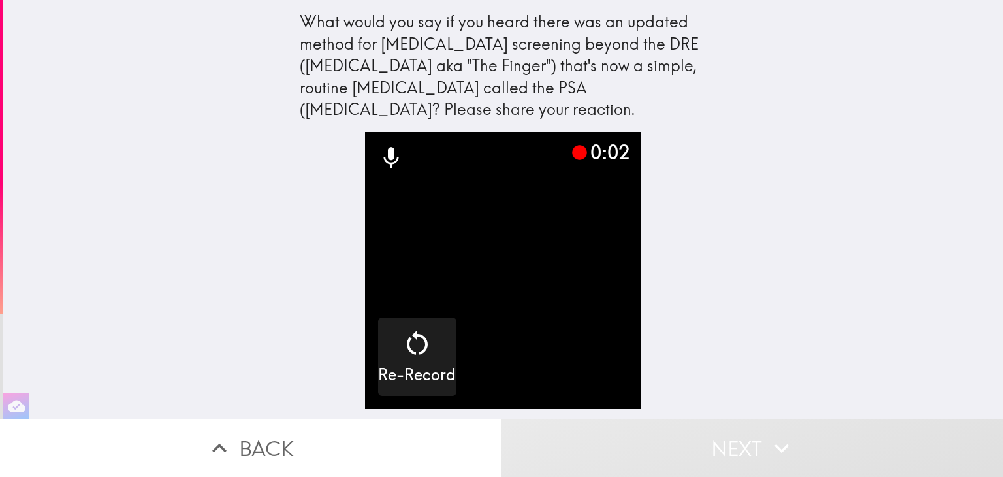
click at [702, 431] on button "Next" at bounding box center [751, 447] width 501 height 58
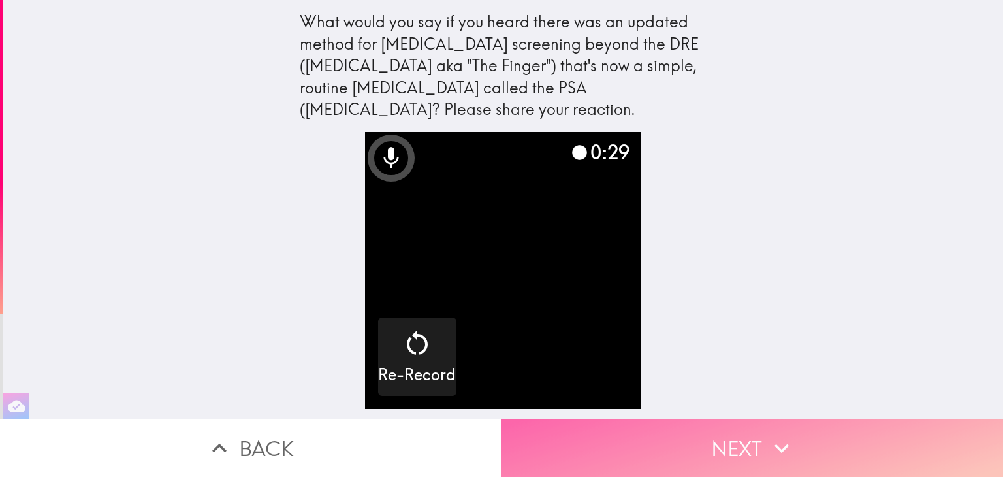
click at [716, 428] on button "Next" at bounding box center [751, 447] width 501 height 58
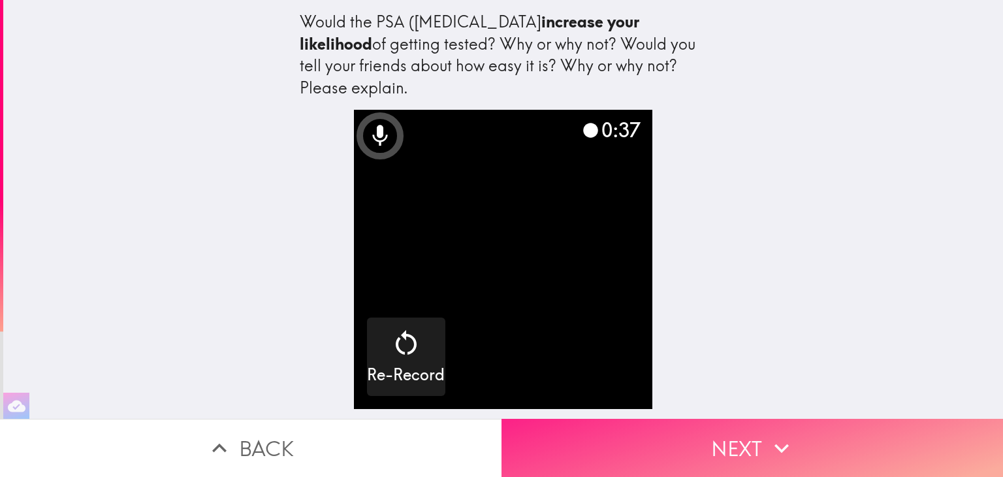
click at [758, 435] on button "Next" at bounding box center [751, 447] width 501 height 58
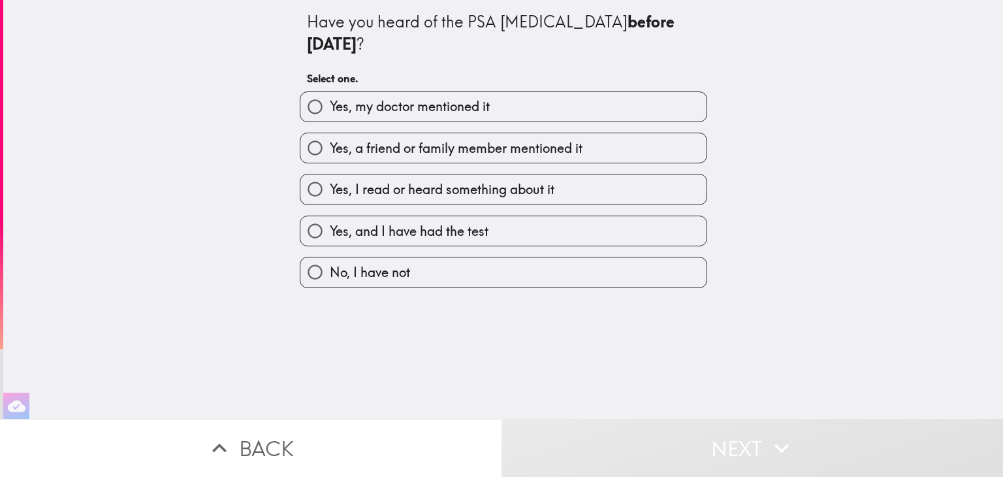
click at [300, 257] on input "No, I have not" at bounding box center [314, 271] width 29 height 29
radio input "true"
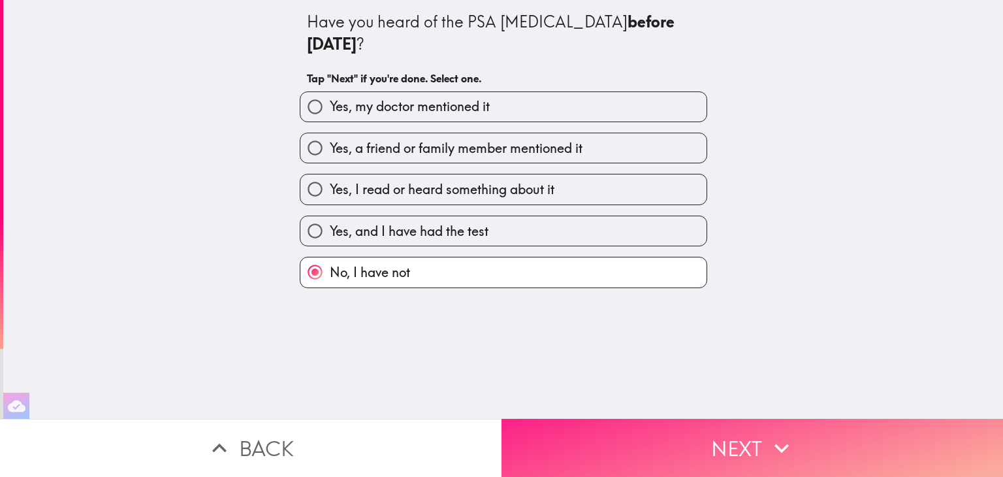
click at [689, 424] on button "Next" at bounding box center [751, 447] width 501 height 58
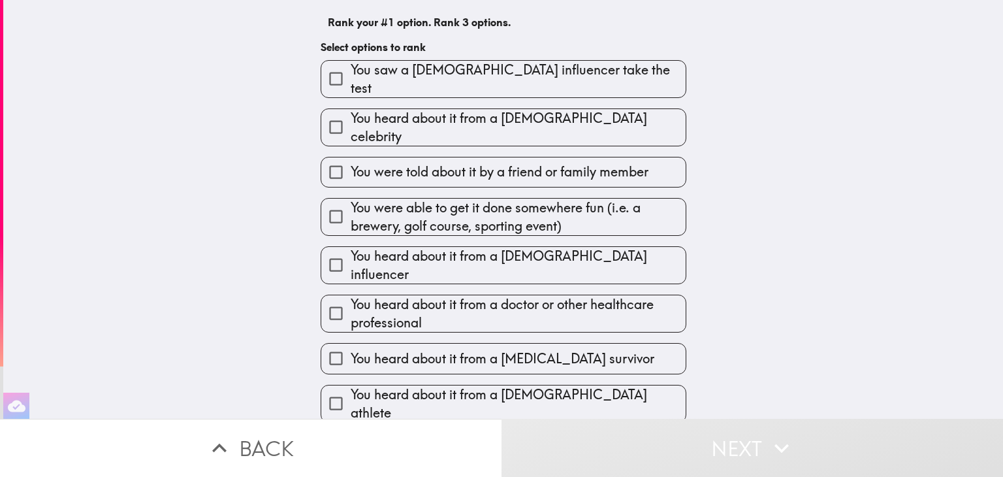
scroll to position [144, 0]
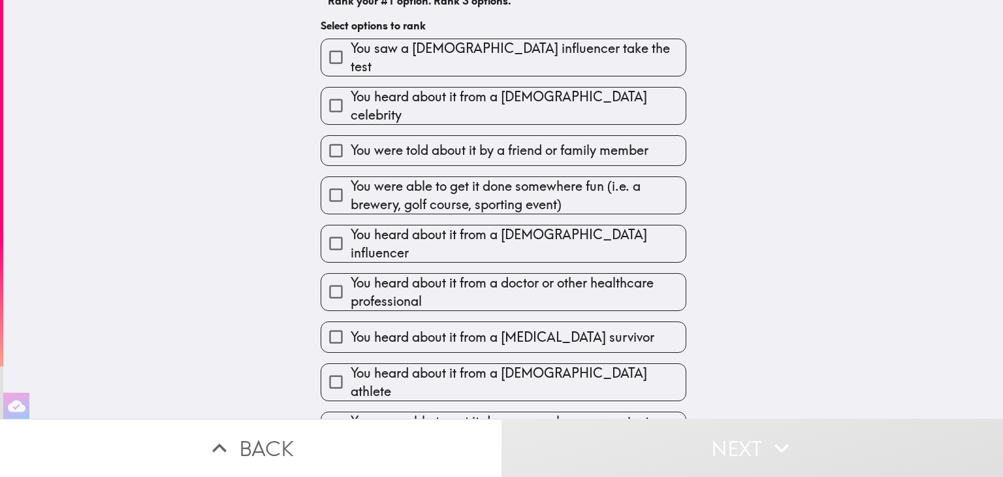
click at [326, 136] on input "You were told about it by a friend or family member" at bounding box center [335, 150] width 29 height 29
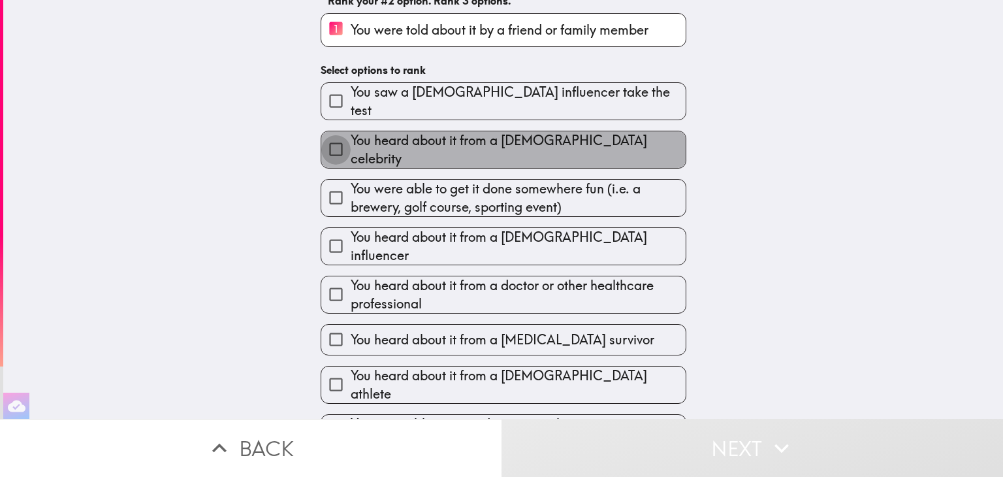
click at [326, 134] on input "You heard about it from a [DEMOGRAPHIC_DATA] celebrity" at bounding box center [335, 148] width 29 height 29
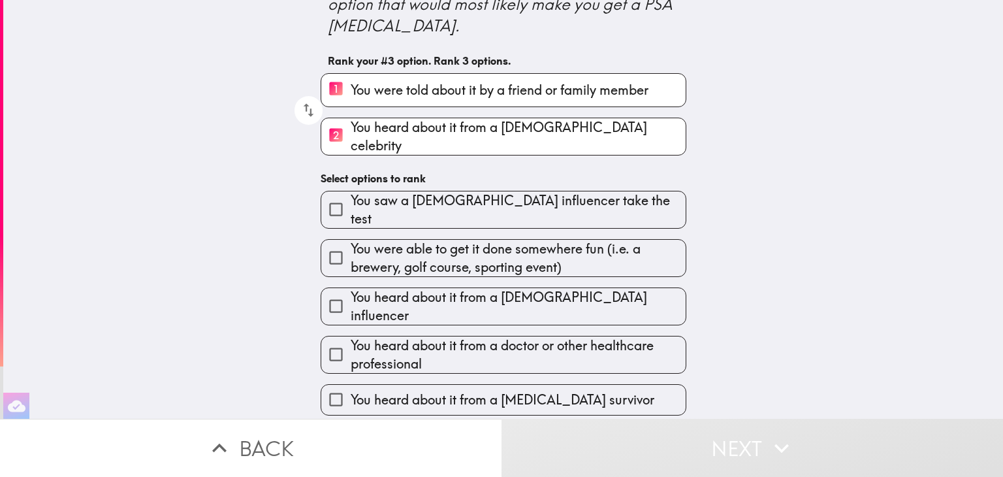
scroll to position [84, 0]
click at [326, 120] on input "2 You heard about it from a [DEMOGRAPHIC_DATA] celebrity" at bounding box center [335, 136] width 29 height 32
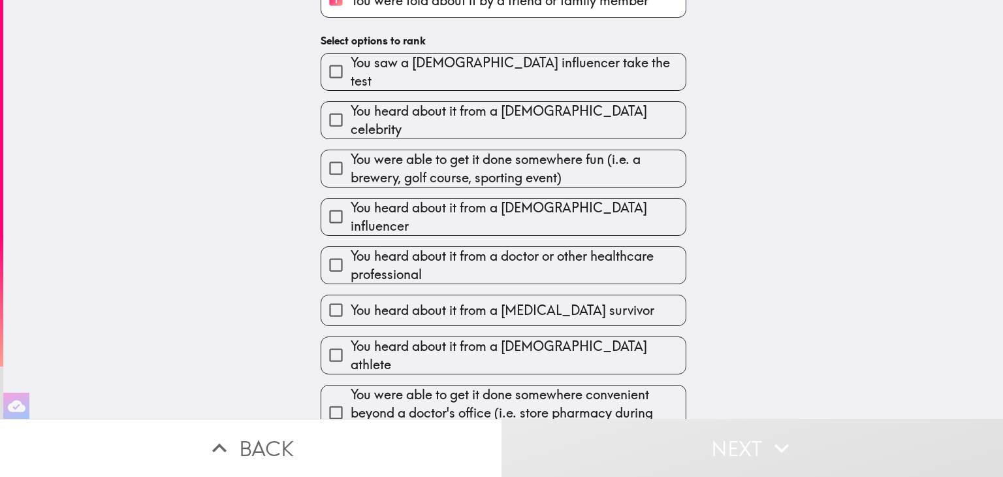
scroll to position [178, 0]
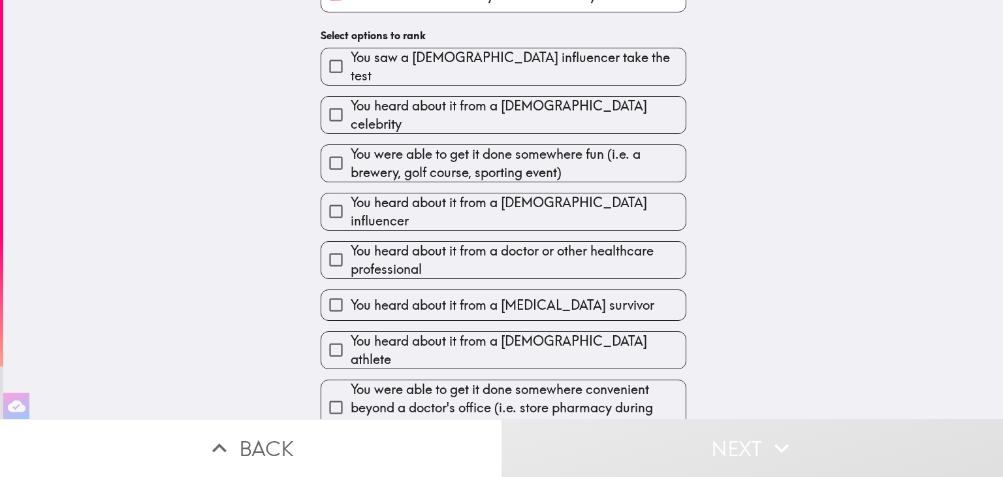
click at [330, 245] on input "You heard about it from a doctor or other healthcare professional" at bounding box center [335, 259] width 29 height 29
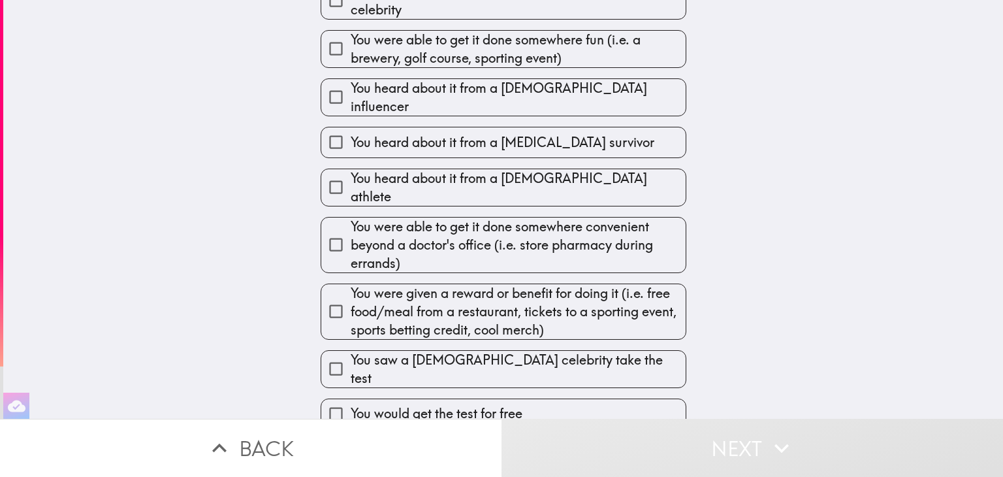
scroll to position [343, 0]
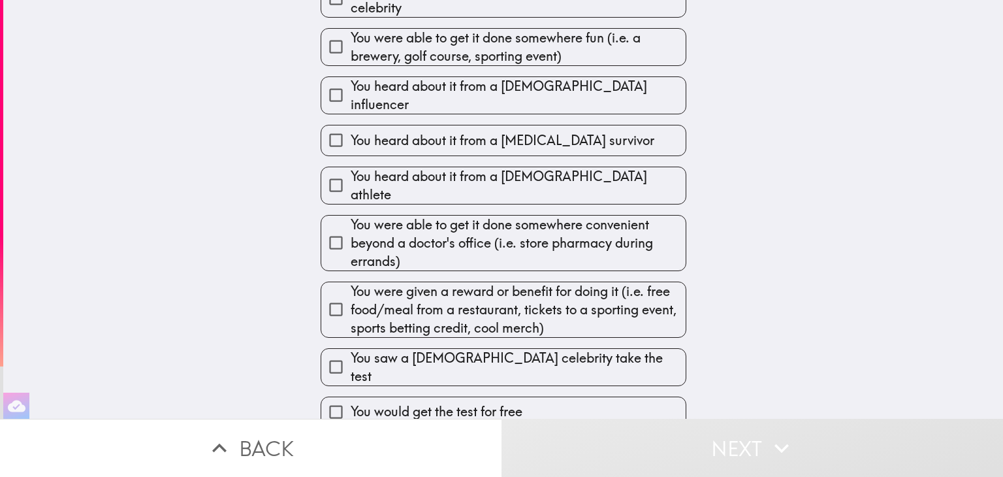
click at [326, 438] on input "You saw a [DEMOGRAPHIC_DATA] athlete take the test" at bounding box center [335, 452] width 29 height 29
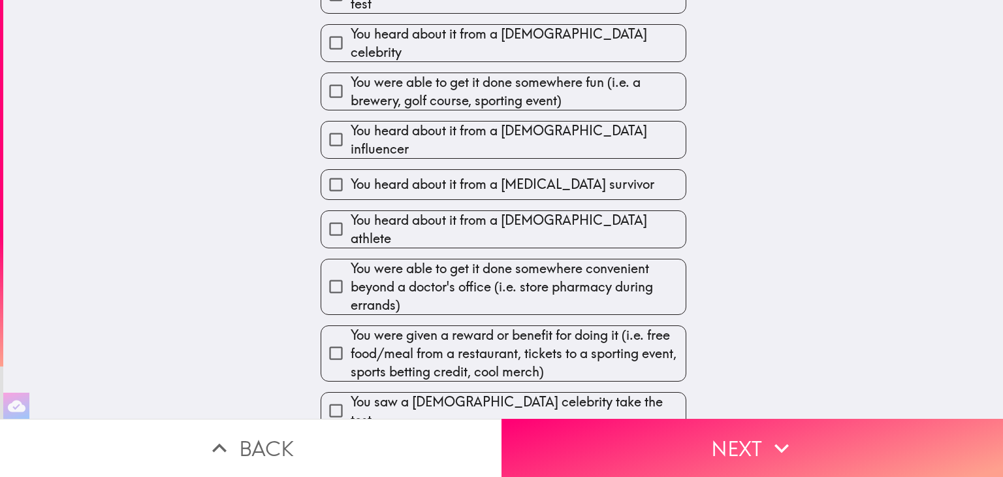
scroll to position [345, 0]
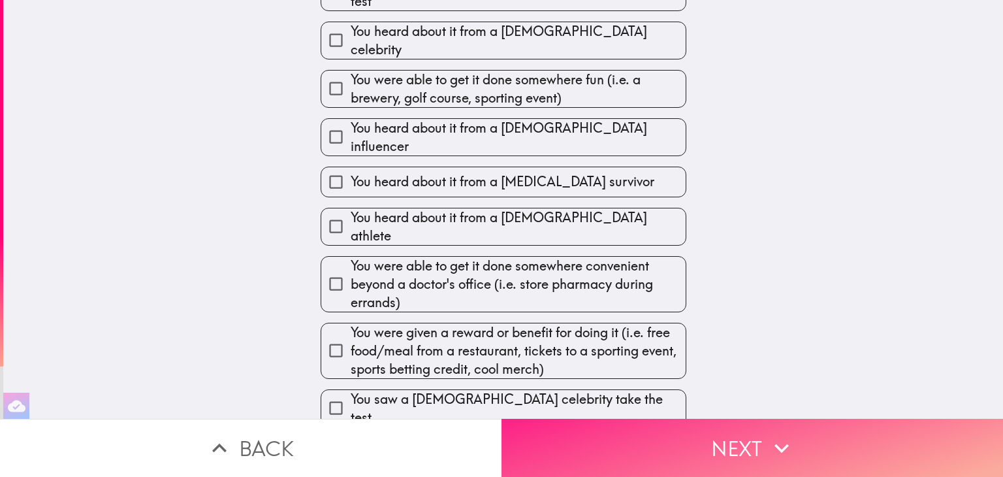
click at [648, 453] on button "Next" at bounding box center [751, 447] width 501 height 58
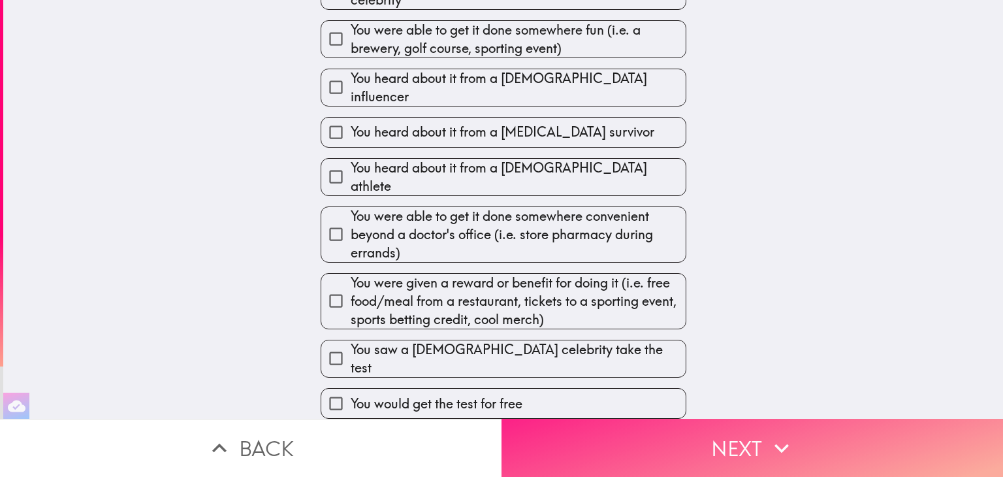
scroll to position [285, 0]
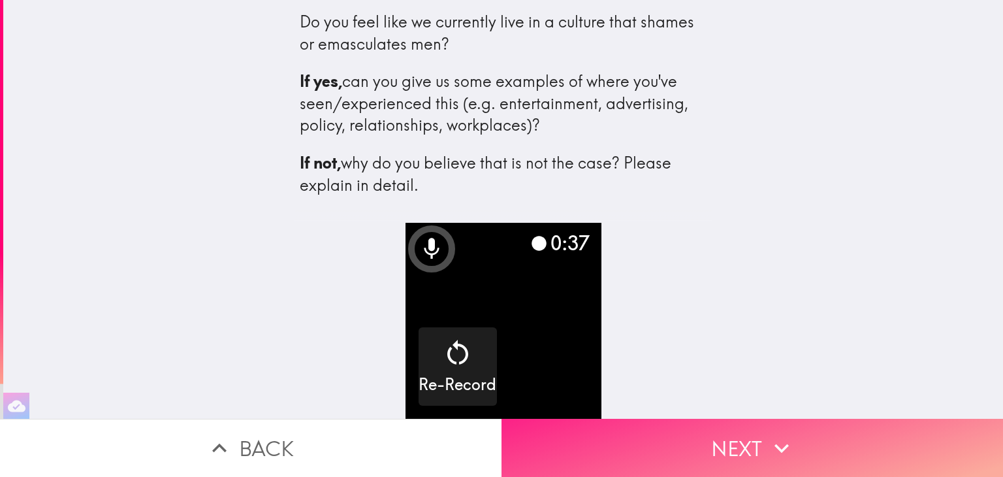
click at [788, 434] on icon "button" at bounding box center [781, 448] width 29 height 29
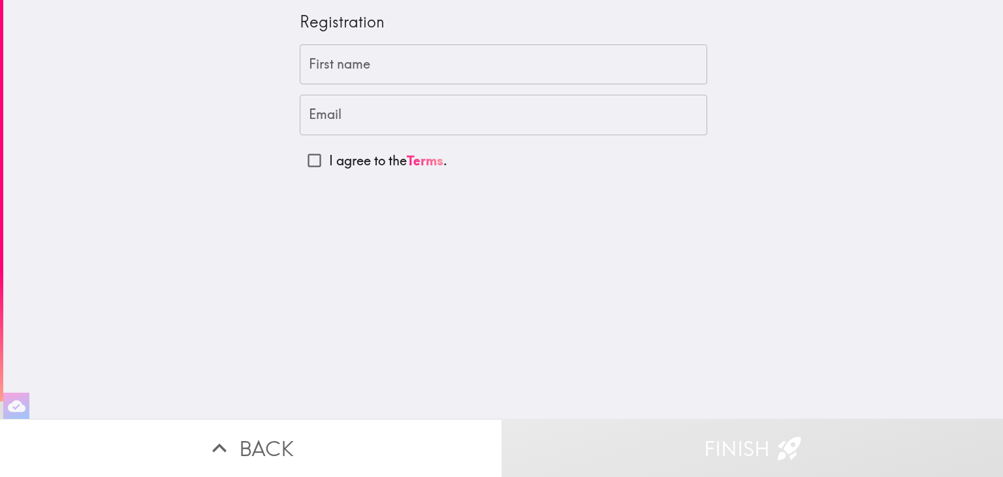
click at [376, 72] on input "First name" at bounding box center [503, 64] width 407 height 40
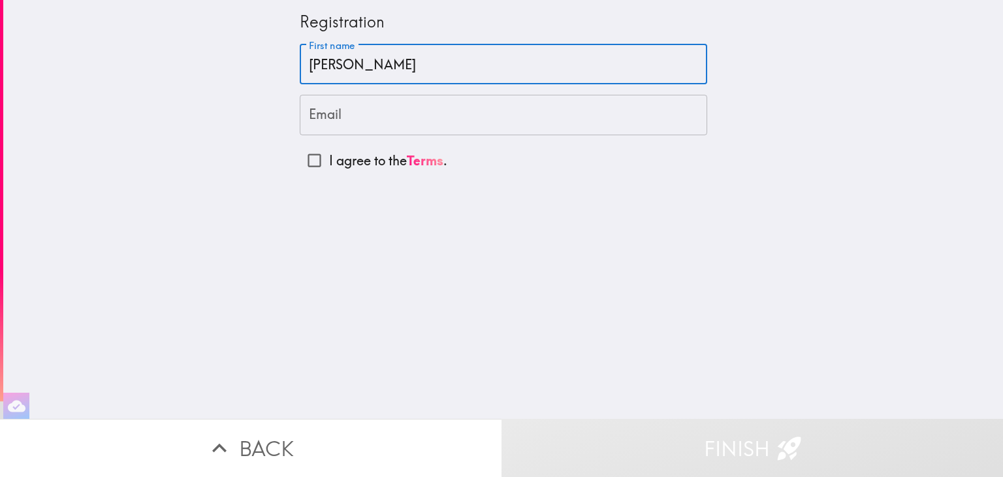
type input "[PERSON_NAME]"
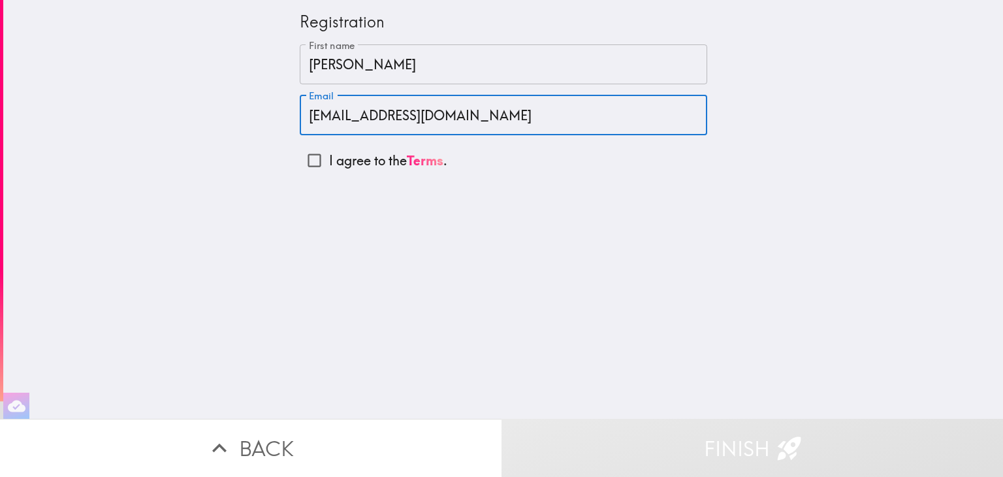
type input "[EMAIL_ADDRESS][DOMAIN_NAME]"
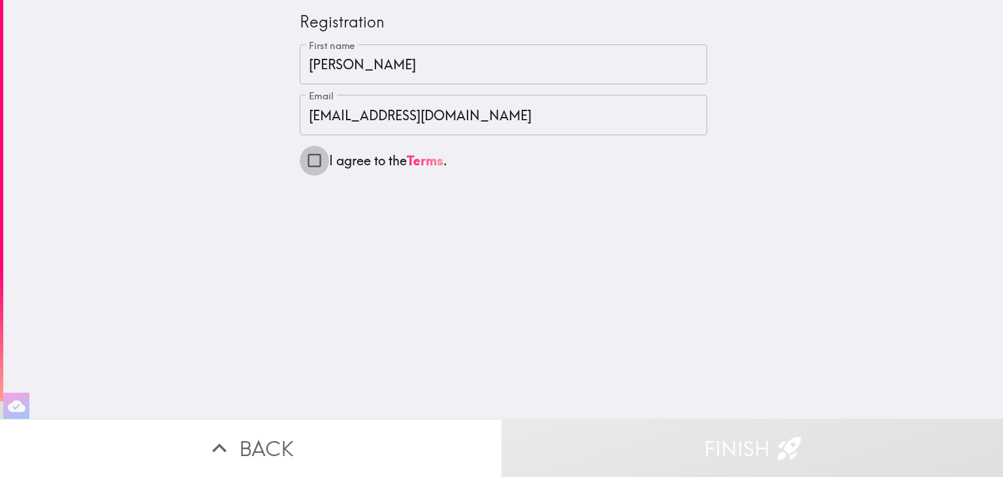
click at [304, 162] on input "I agree to the Terms ." at bounding box center [314, 160] width 29 height 29
checkbox input "true"
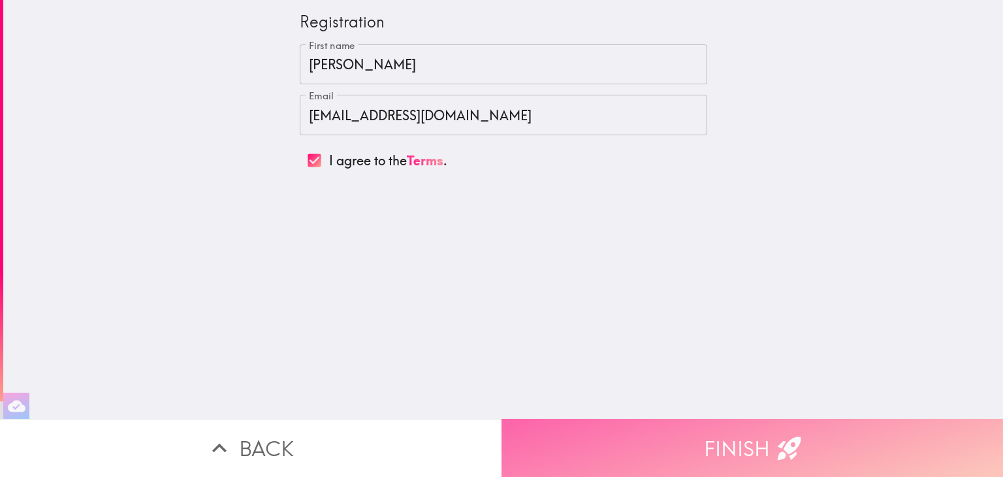
click at [713, 426] on button "Finish" at bounding box center [751, 447] width 501 height 58
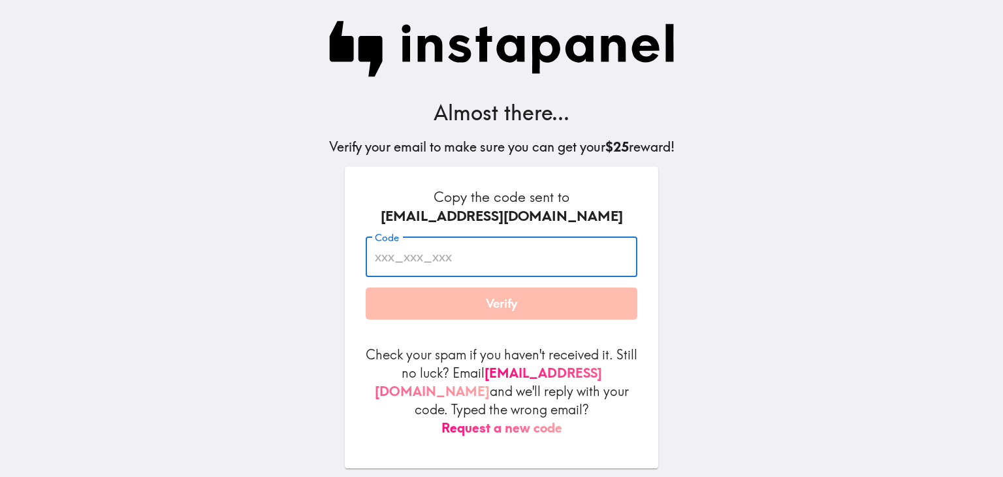
paste input "3qK_u8j_gUa"
type input "3qK_u8j_gUa"
click at [466, 311] on button "Verify" at bounding box center [502, 303] width 272 height 33
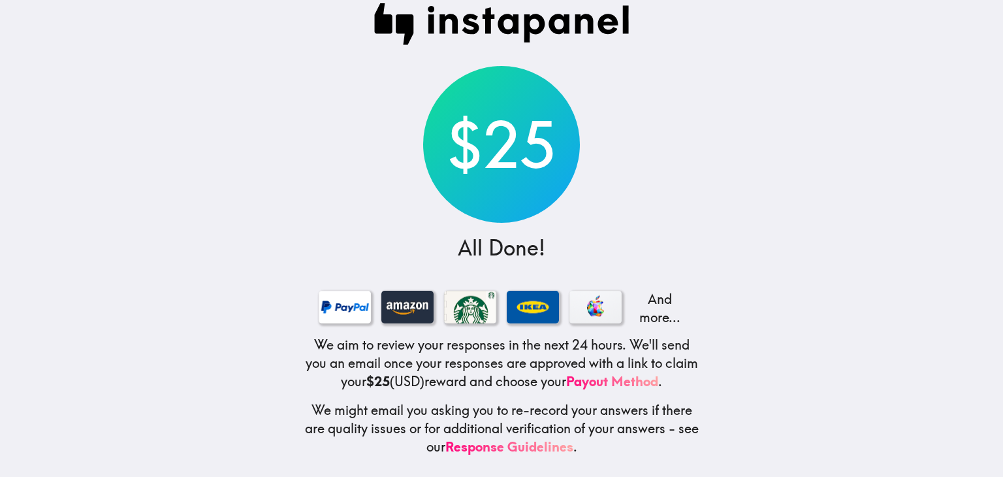
scroll to position [27, 0]
